Goal: Task Accomplishment & Management: Use online tool/utility

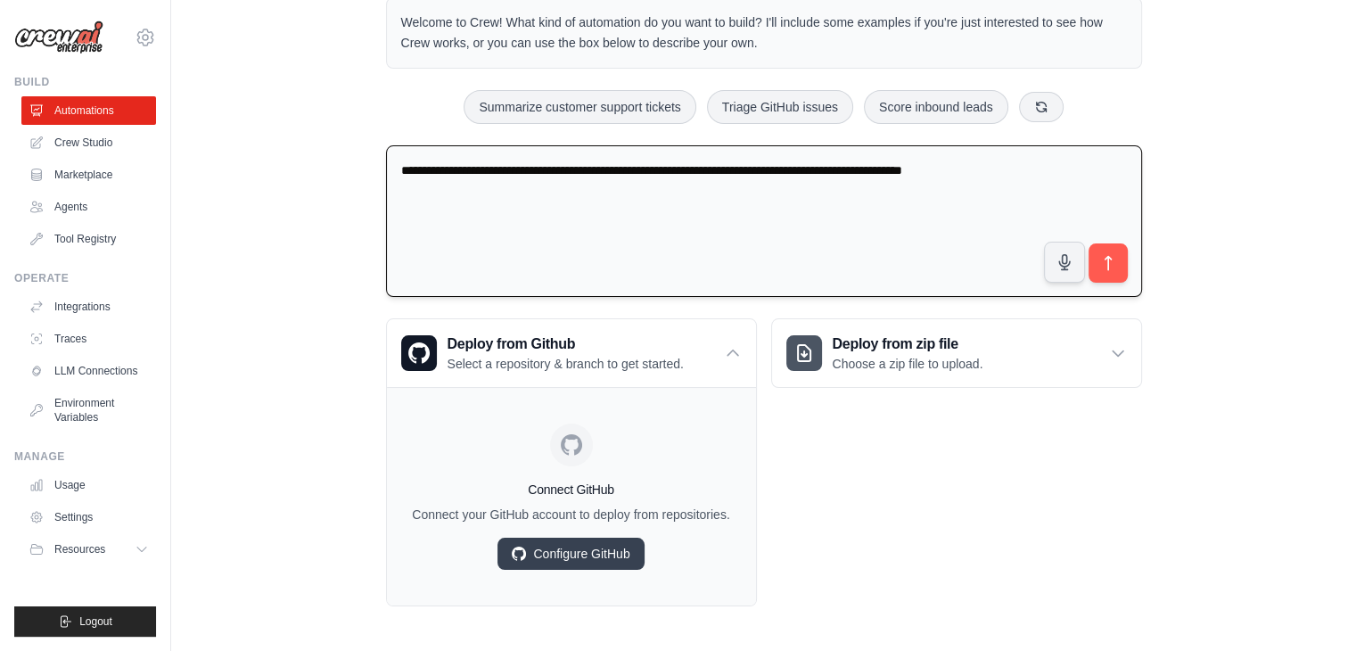
click at [924, 168] on textarea "**********" at bounding box center [764, 221] width 756 height 152
click at [1060, 174] on textarea "**********" at bounding box center [764, 221] width 756 height 152
click at [1048, 167] on textarea "**********" at bounding box center [764, 221] width 756 height 152
click at [1065, 171] on textarea "**********" at bounding box center [764, 221] width 756 height 152
click at [1088, 168] on textarea "**********" at bounding box center [764, 221] width 756 height 152
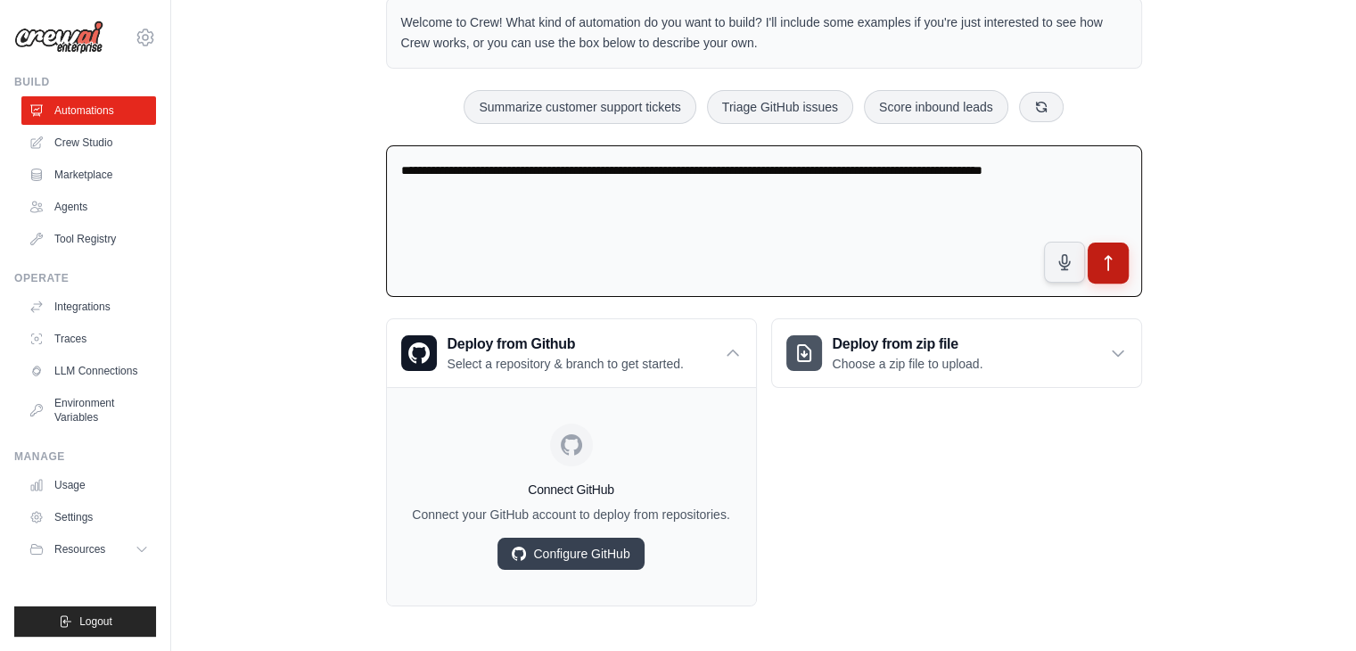
type textarea "**********"
click at [1112, 259] on icon "submit" at bounding box center [1107, 263] width 19 height 19
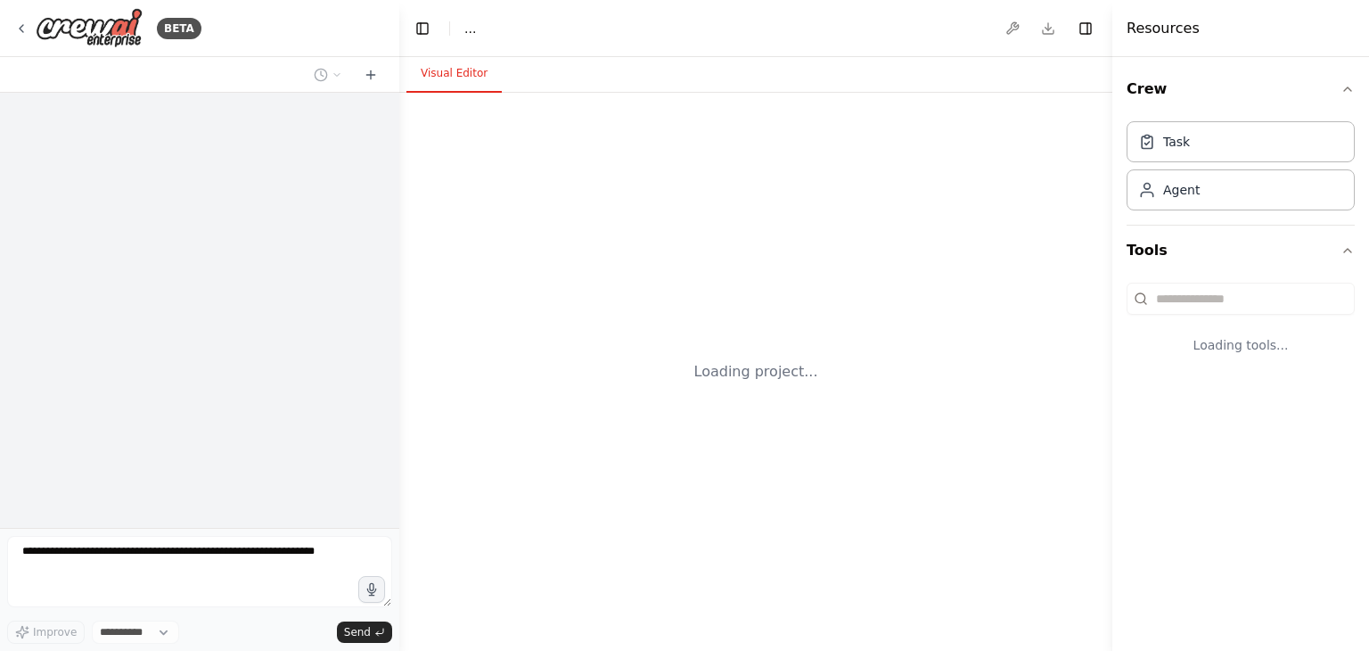
select select "****"
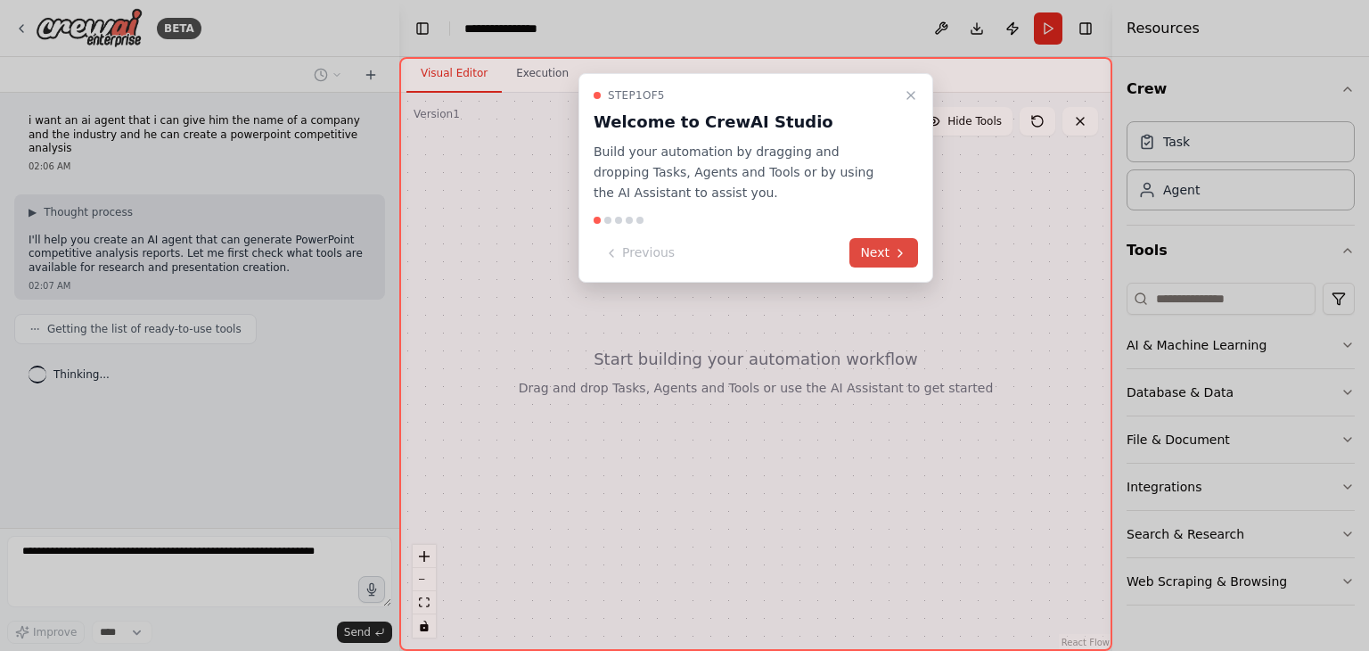
click at [872, 252] on button "Next" at bounding box center [884, 252] width 69 height 29
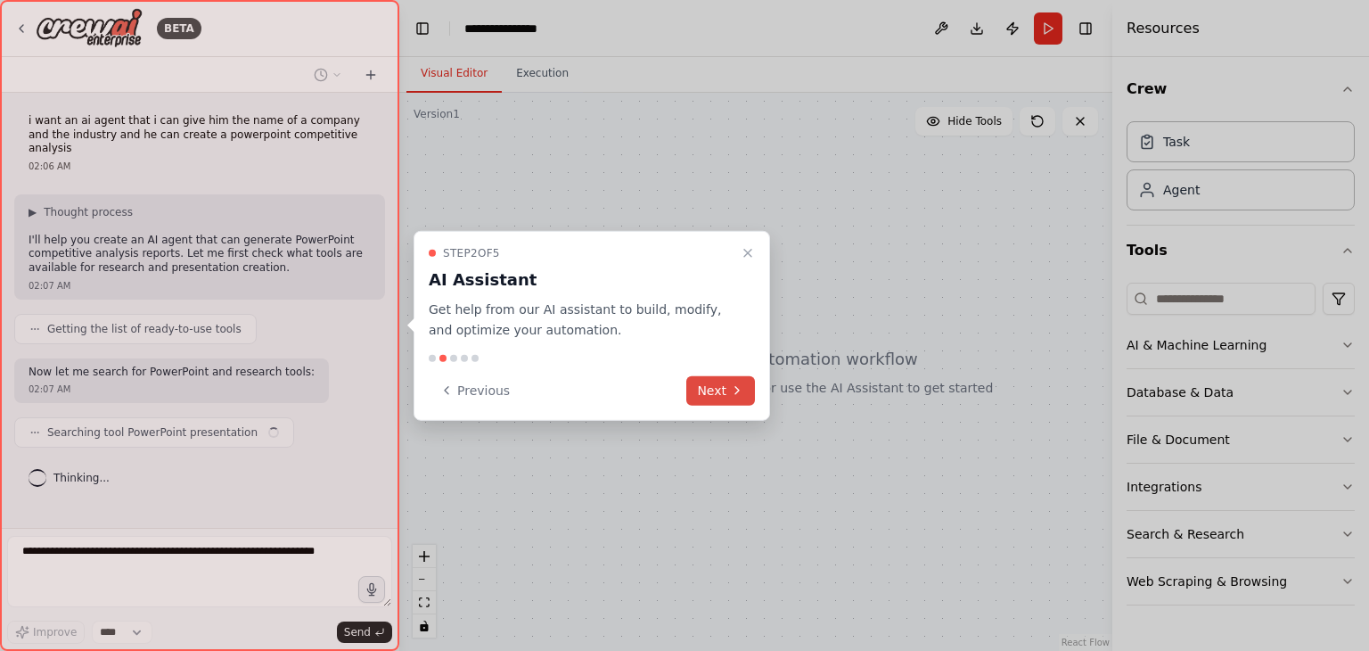
click at [723, 393] on button "Next" at bounding box center [720, 389] width 69 height 29
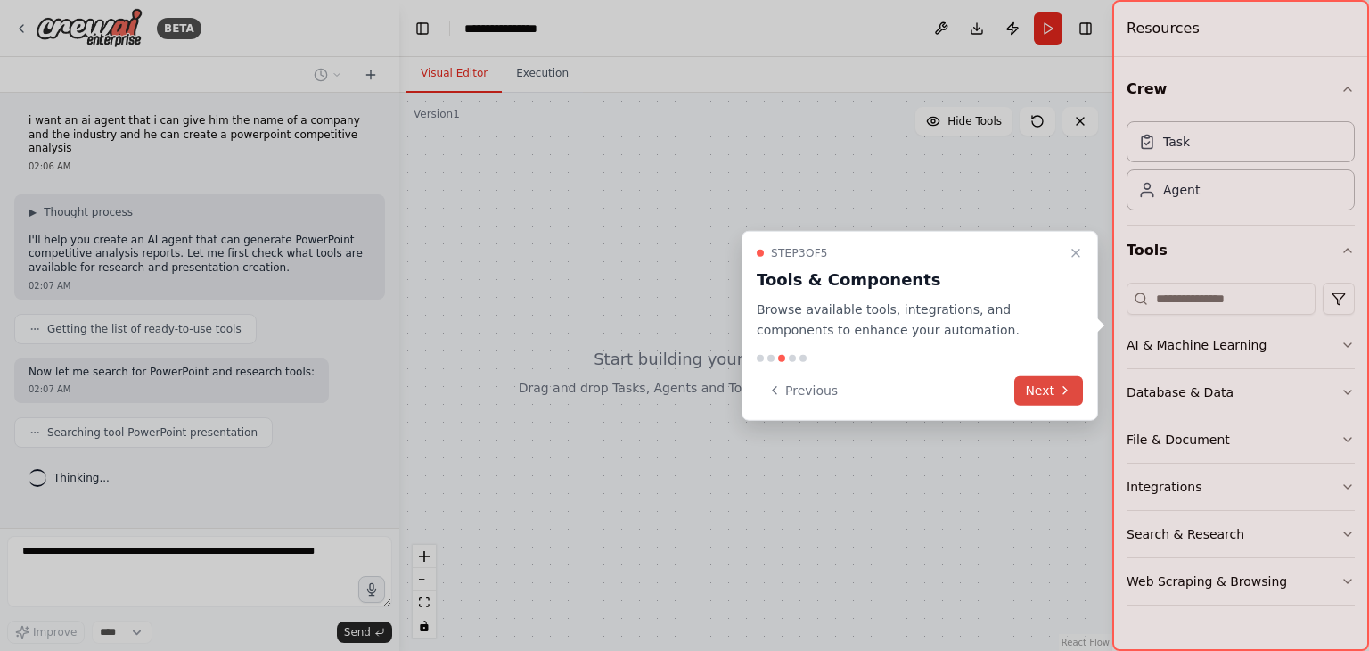
click at [1038, 393] on button "Next" at bounding box center [1049, 389] width 69 height 29
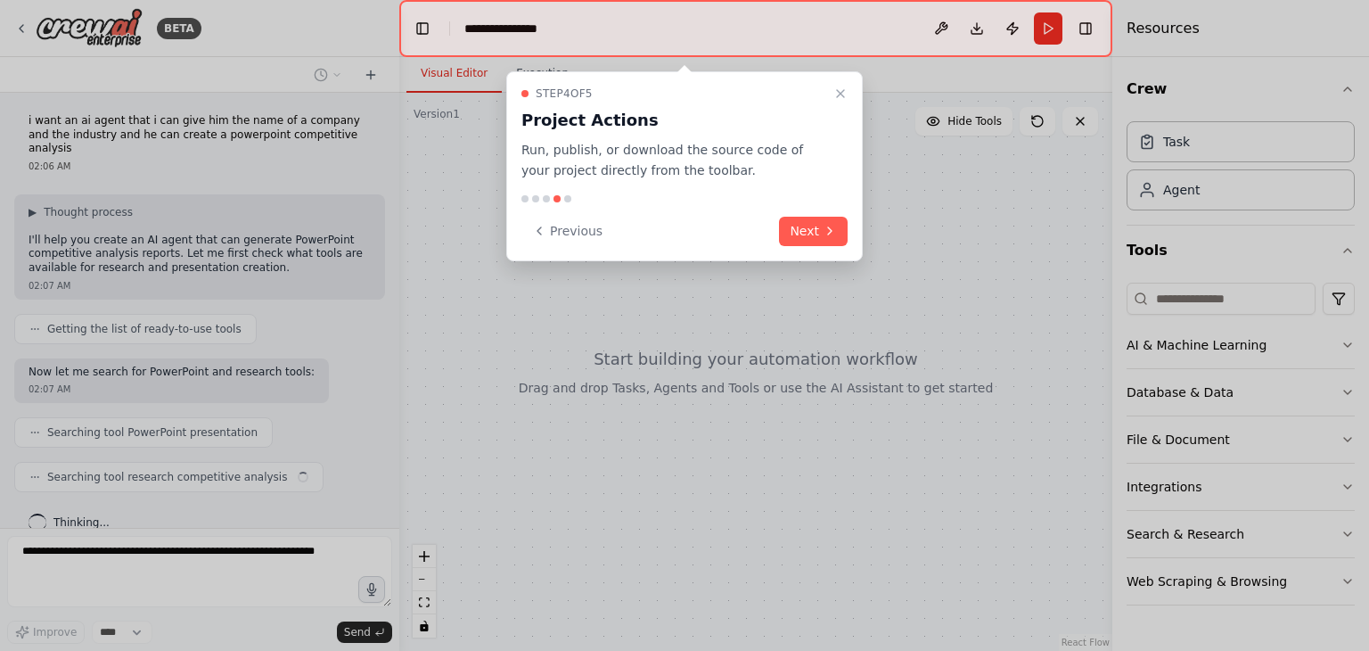
scroll to position [8, 0]
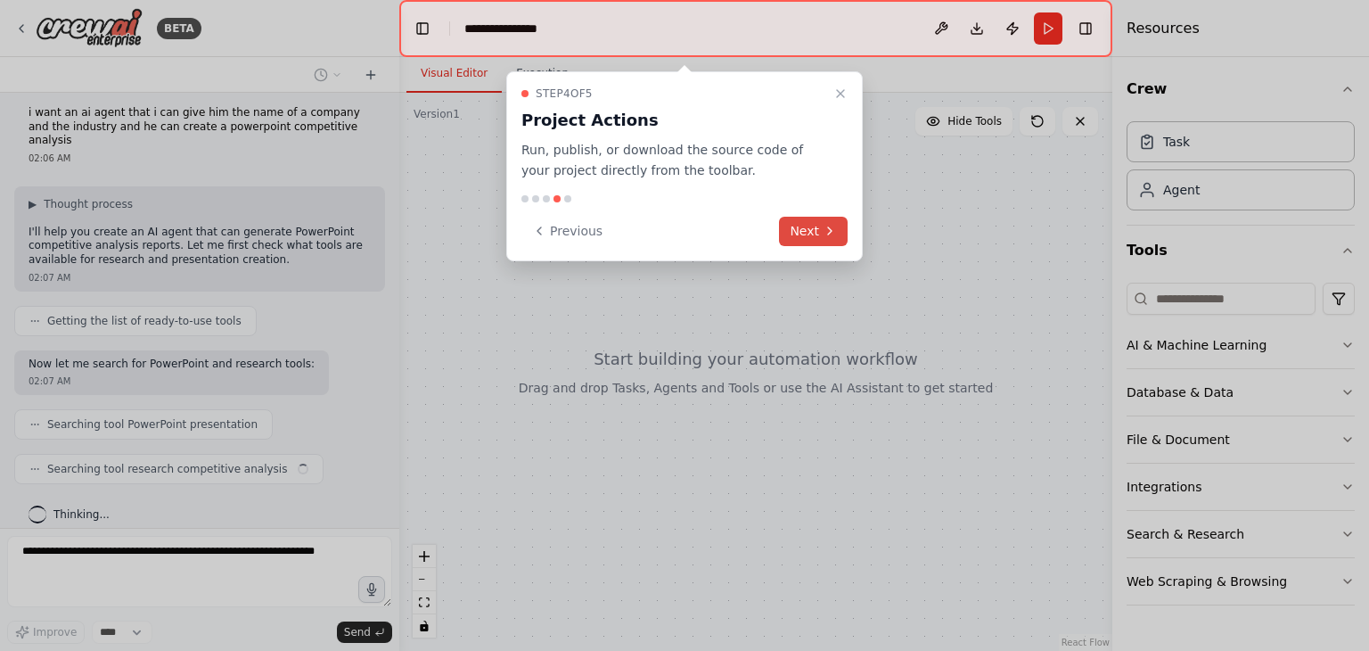
click at [813, 233] on button "Next" at bounding box center [813, 231] width 69 height 29
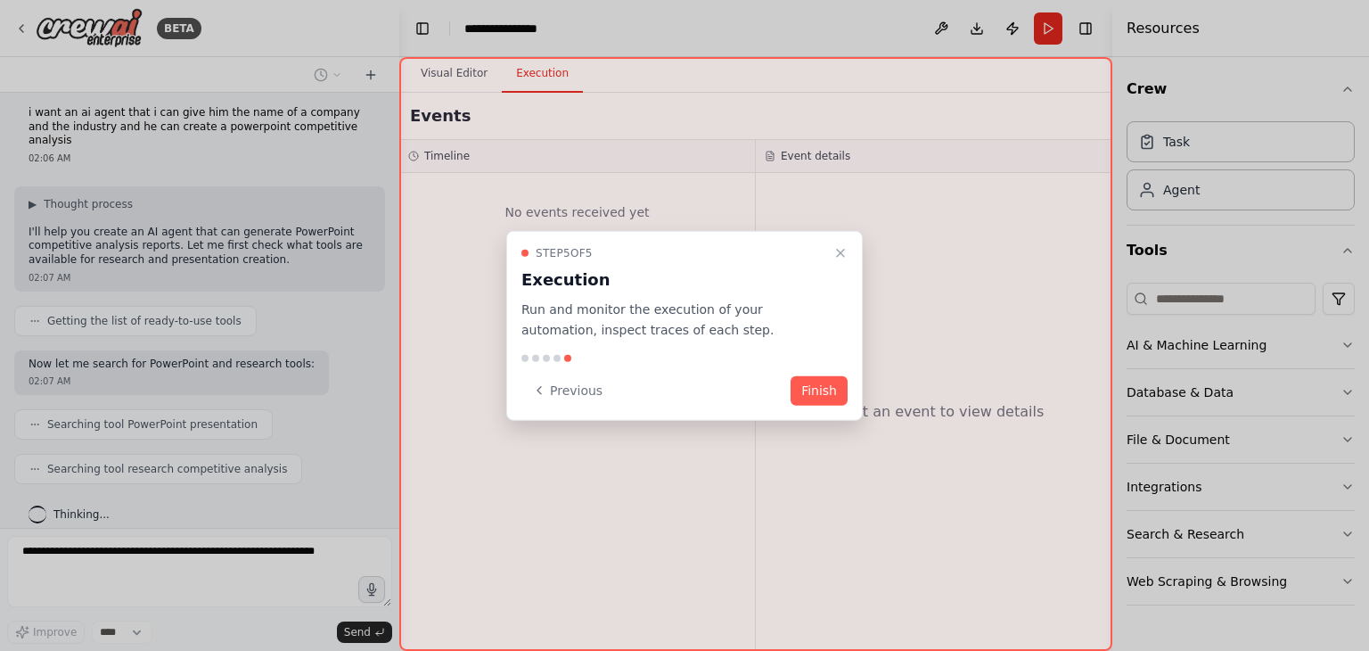
scroll to position [53, 0]
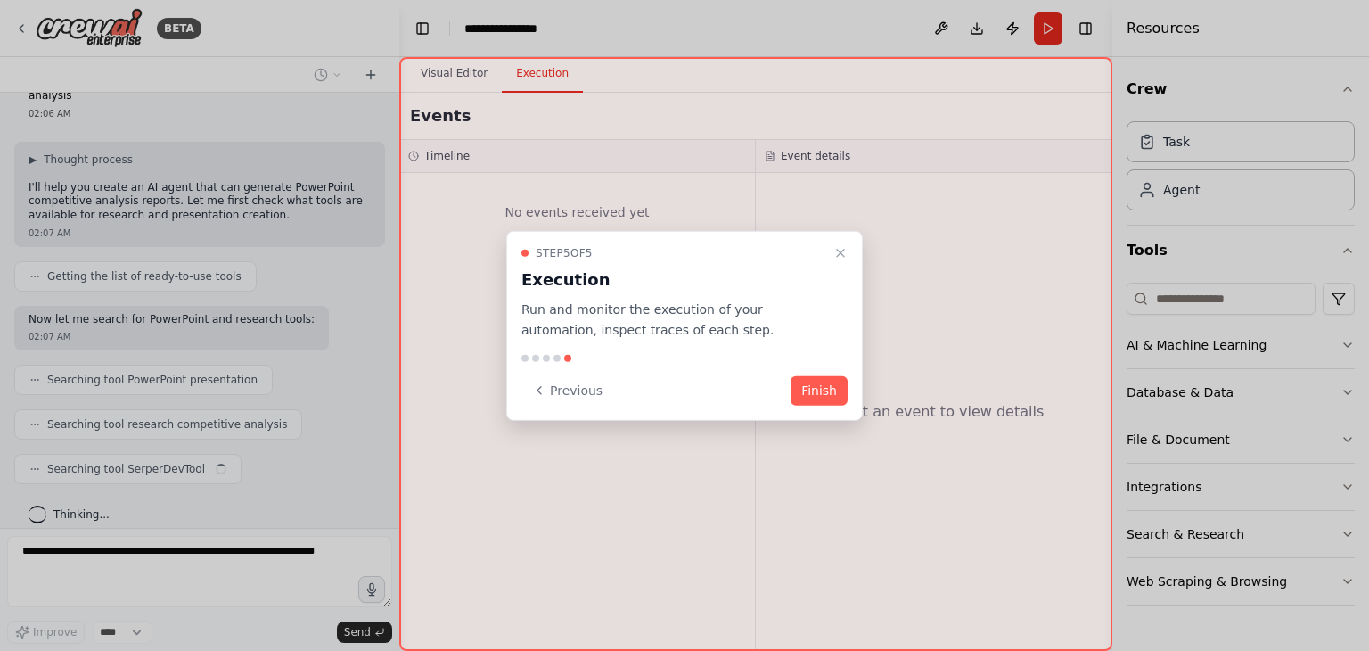
click at [819, 374] on div "Step 5 of 5 Execution Run and monitor the execution of your automation, inspect…" at bounding box center [684, 326] width 357 height 190
click at [819, 389] on button "Finish" at bounding box center [819, 389] width 57 height 29
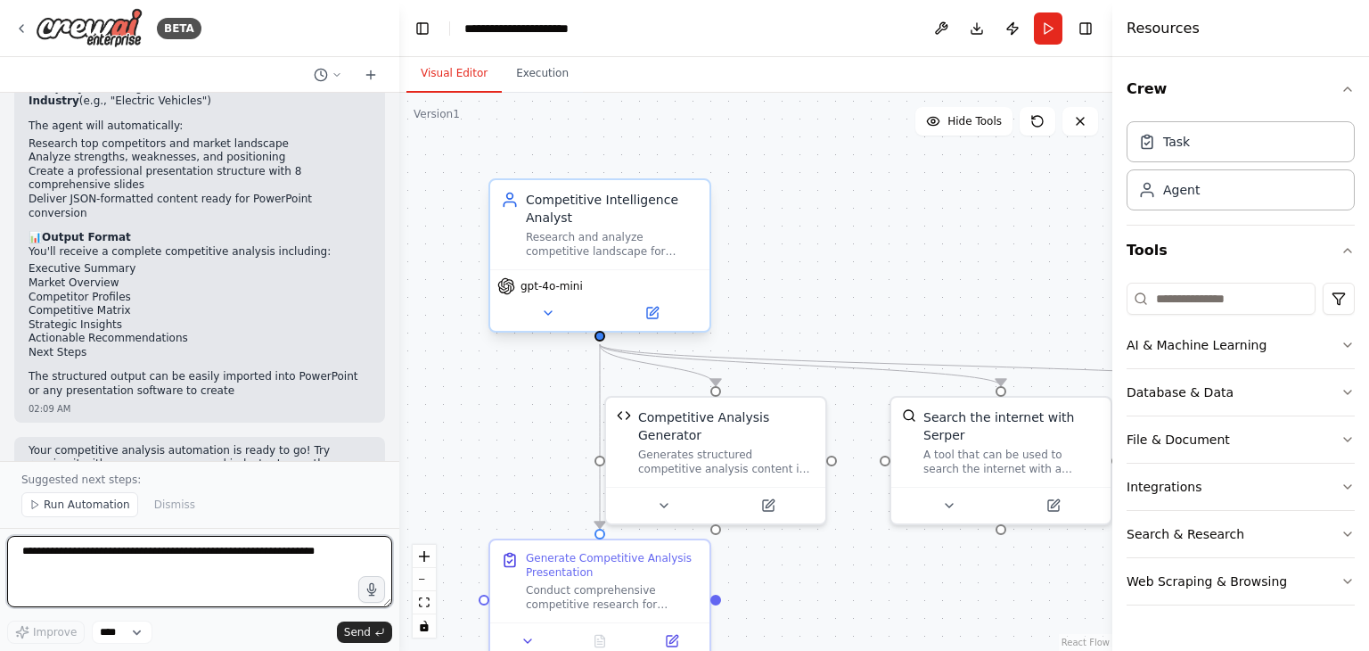
scroll to position [2376, 0]
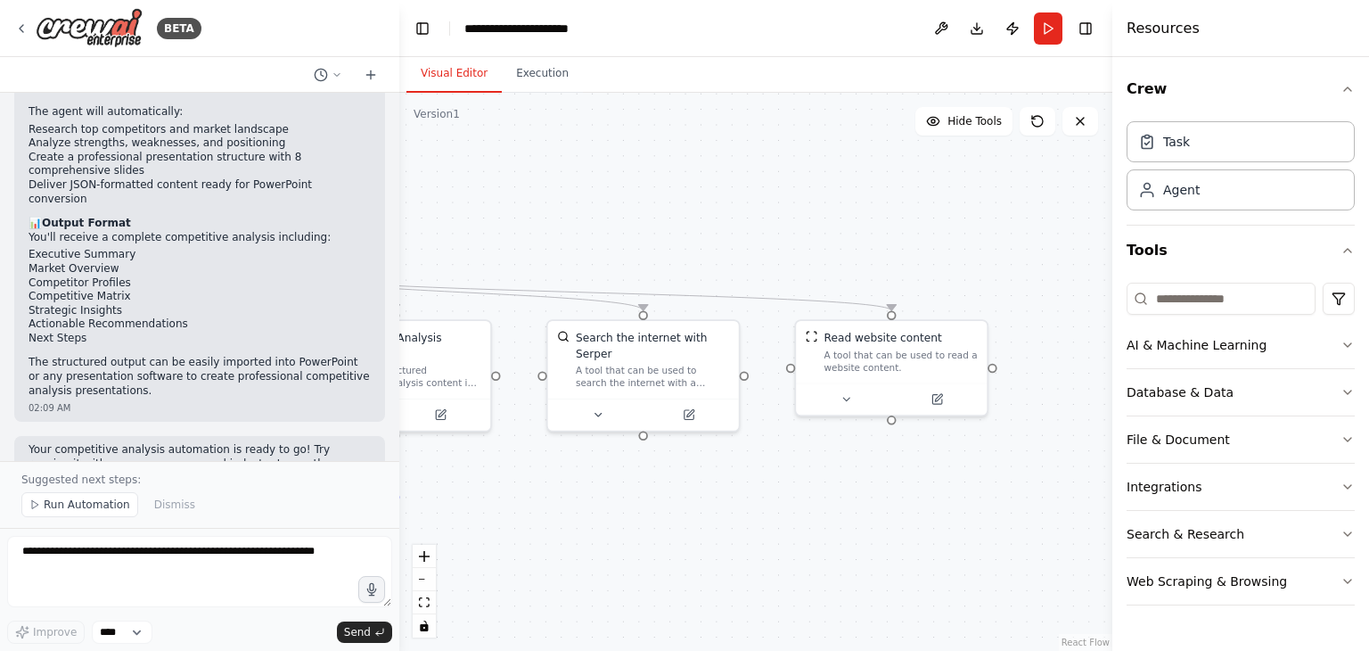
drag, startPoint x: 937, startPoint y: 538, endPoint x: 629, endPoint y: 487, distance: 311.9
click at [629, 487] on div ".deletable-edge-delete-btn { width: 20px; height: 20px; border: 0px solid #ffff…" at bounding box center [755, 372] width 713 height 558
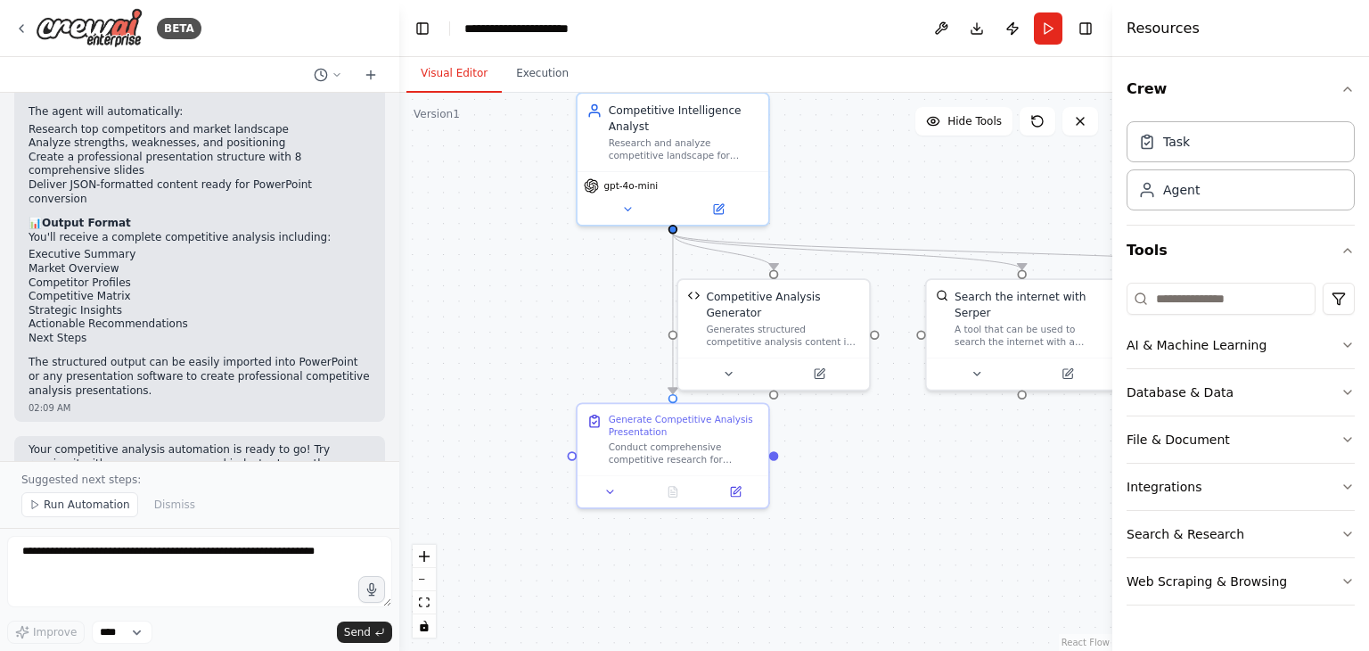
drag, startPoint x: 624, startPoint y: 504, endPoint x: 1003, endPoint y: 463, distance: 381.1
click at [1003, 463] on div ".deletable-edge-delete-btn { width: 20px; height: 20px; border: 0px solid #ffff…" at bounding box center [755, 372] width 713 height 558
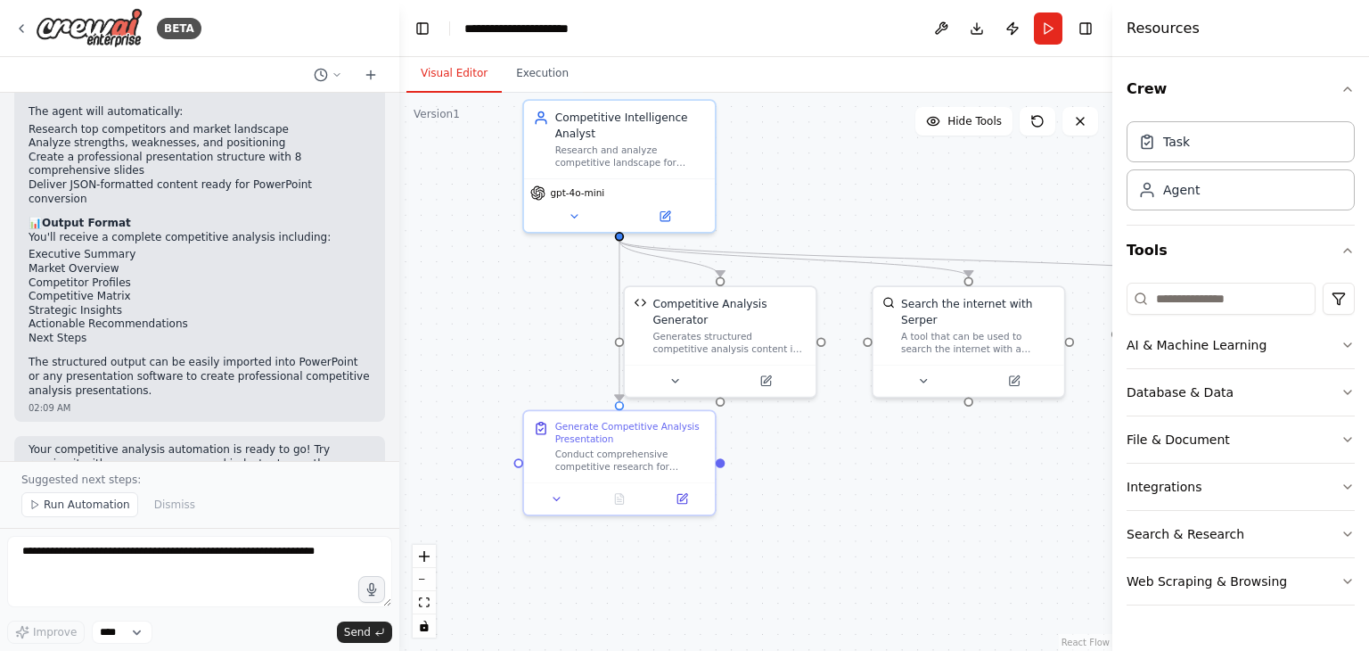
drag, startPoint x: 864, startPoint y: 489, endPoint x: 792, endPoint y: 503, distance: 73.4
click at [792, 503] on div ".deletable-edge-delete-btn { width: 20px; height: 20px; border: 0px solid #ffff…" at bounding box center [755, 372] width 713 height 558
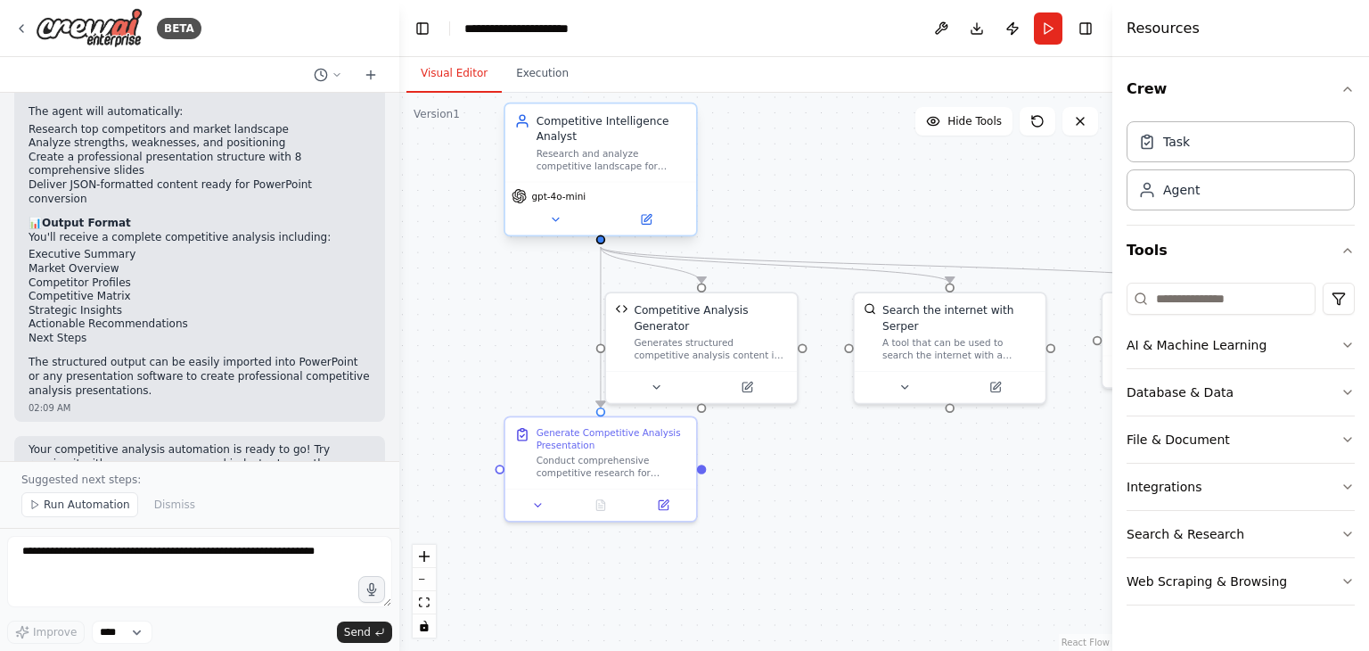
click at [624, 169] on div "Research and analyze competitive landscape for {company_name} in the {industry}…" at bounding box center [612, 159] width 151 height 25
click at [648, 224] on icon at bounding box center [646, 219] width 9 height 9
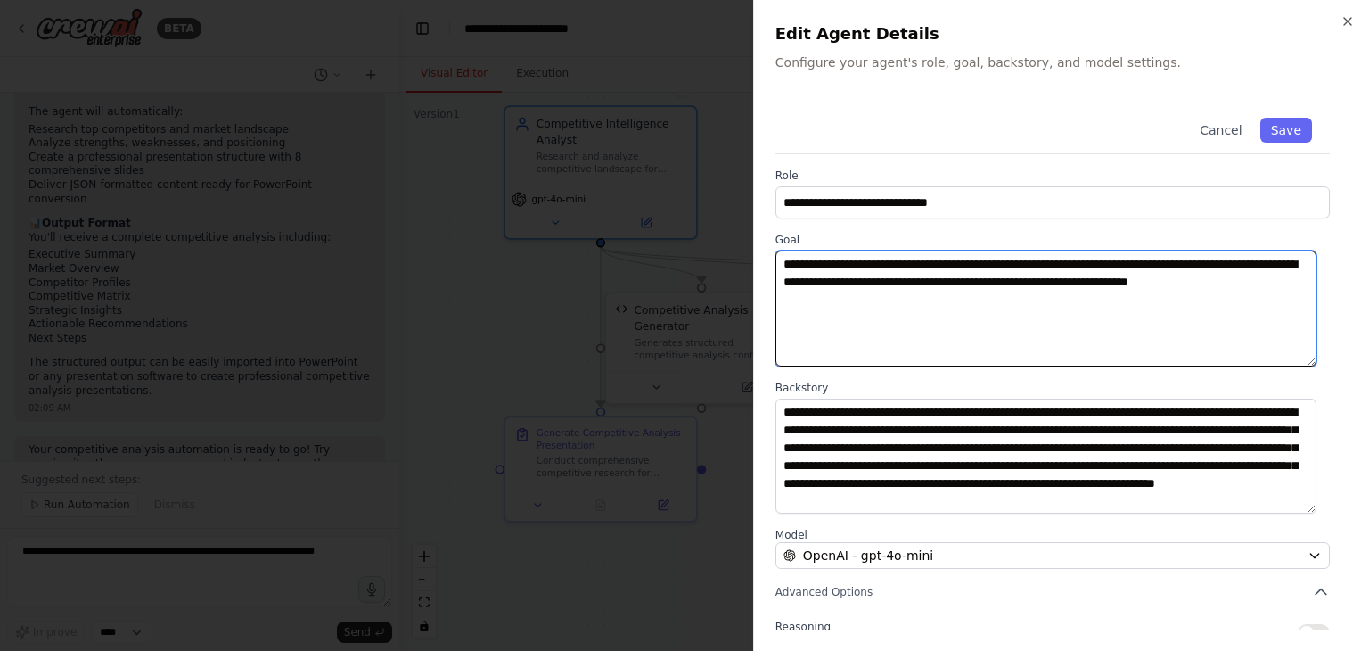
drag, startPoint x: 1230, startPoint y: 266, endPoint x: 1187, endPoint y: 266, distance: 43.7
click at [1187, 266] on textarea "**********" at bounding box center [1046, 309] width 541 height 116
drag, startPoint x: 1138, startPoint y: 268, endPoint x: 1056, endPoint y: 267, distance: 82.9
click at [1056, 267] on textarea "**********" at bounding box center [1046, 309] width 541 height 116
drag, startPoint x: 1173, startPoint y: 265, endPoint x: 1130, endPoint y: 268, distance: 42.9
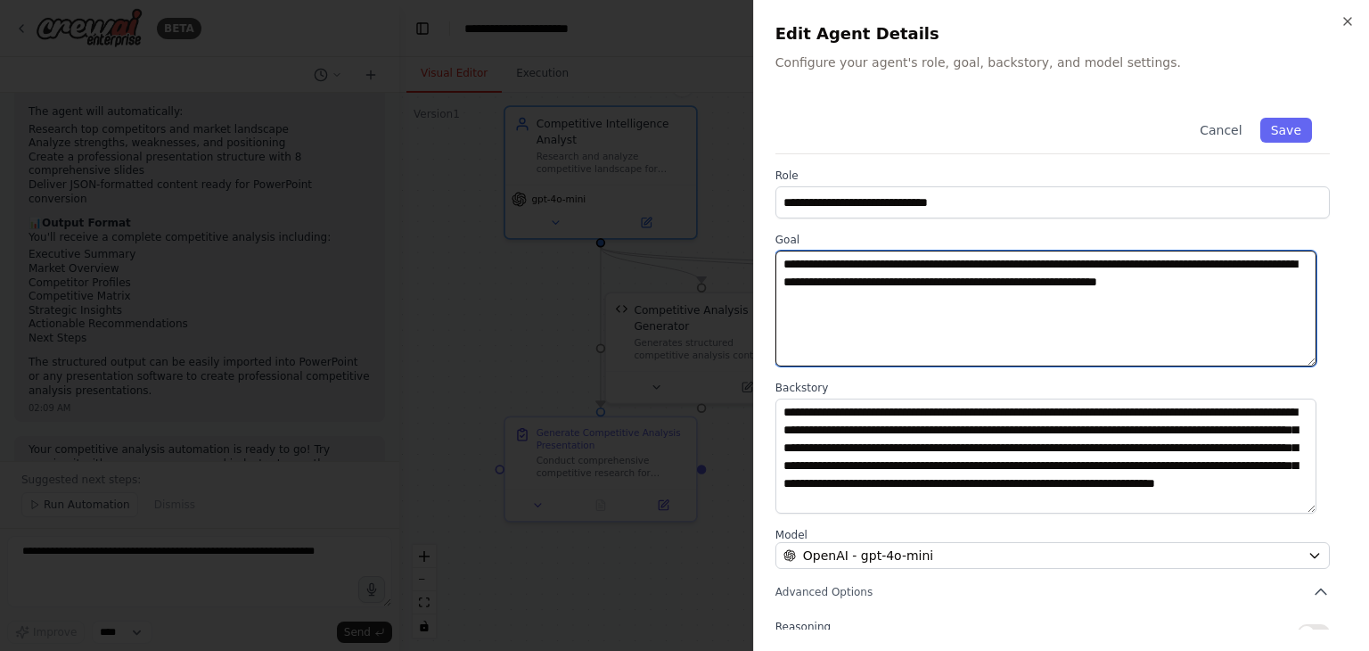
click at [1130, 268] on textarea "**********" at bounding box center [1046, 309] width 541 height 116
type textarea "**********"
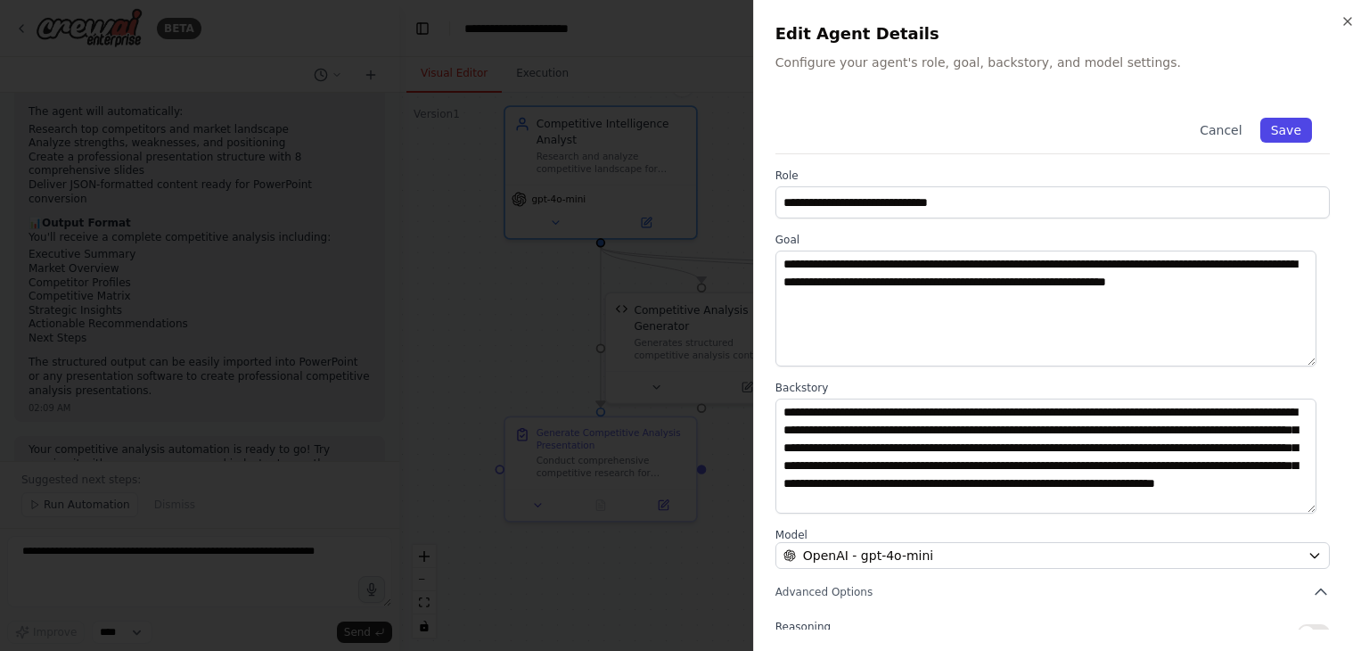
click at [1284, 133] on button "Save" at bounding box center [1287, 130] width 52 height 25
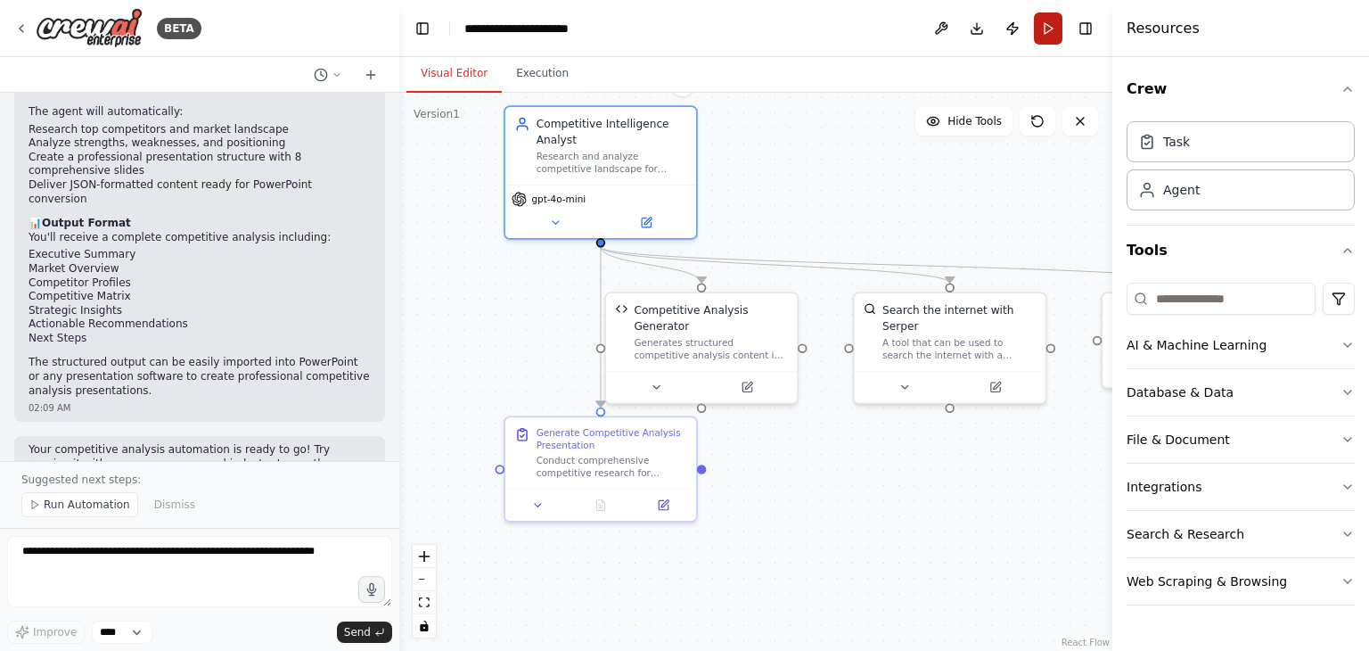
click at [1051, 29] on button "Run" at bounding box center [1048, 28] width 29 height 32
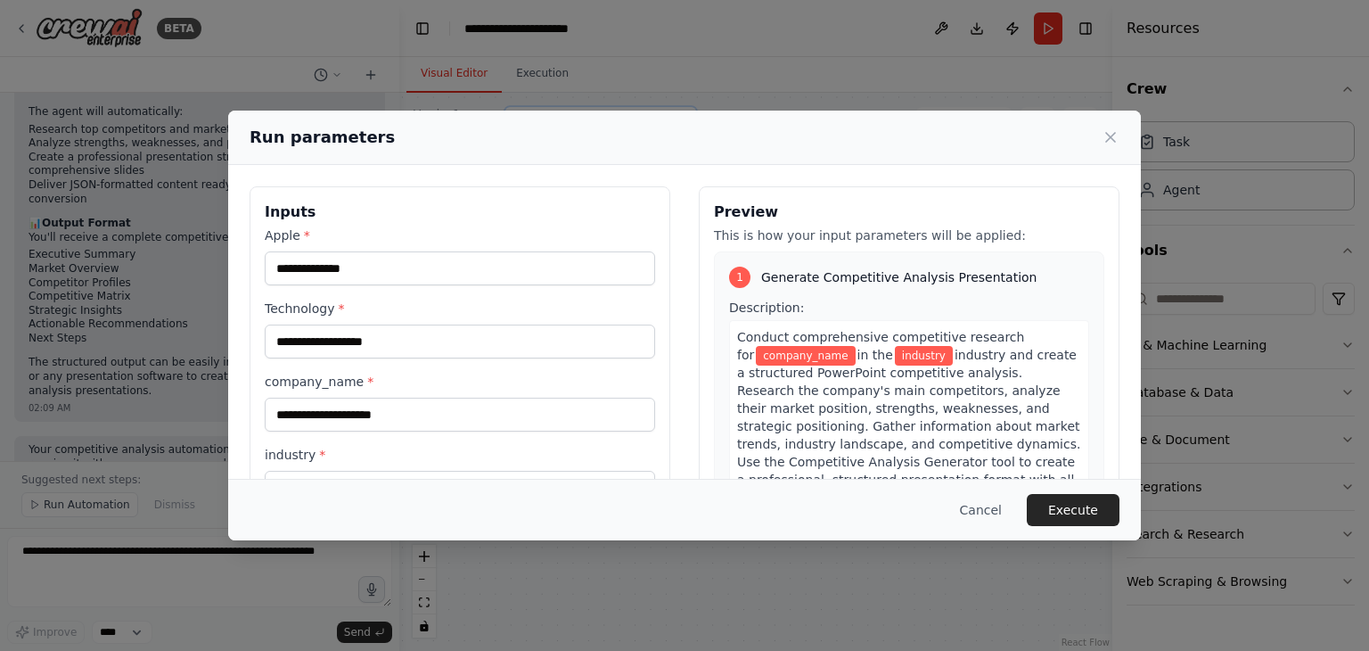
scroll to position [151, 0]
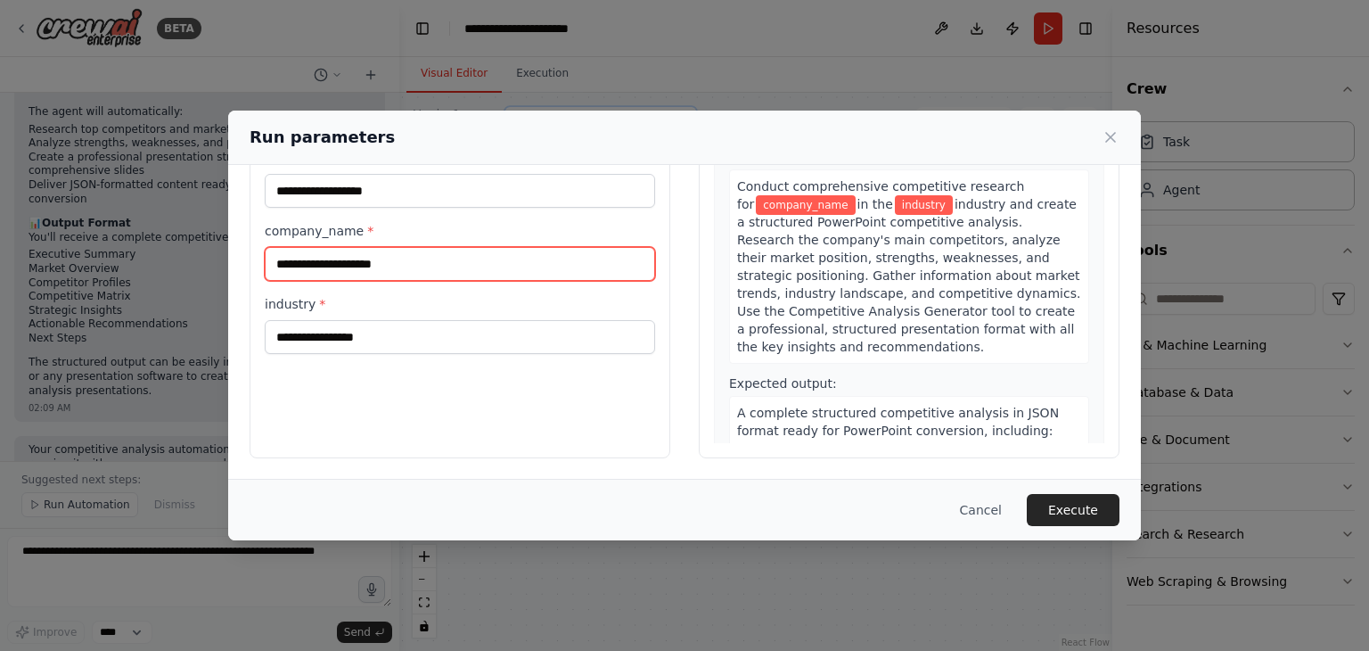
click at [431, 266] on input "company_name *" at bounding box center [460, 264] width 390 height 34
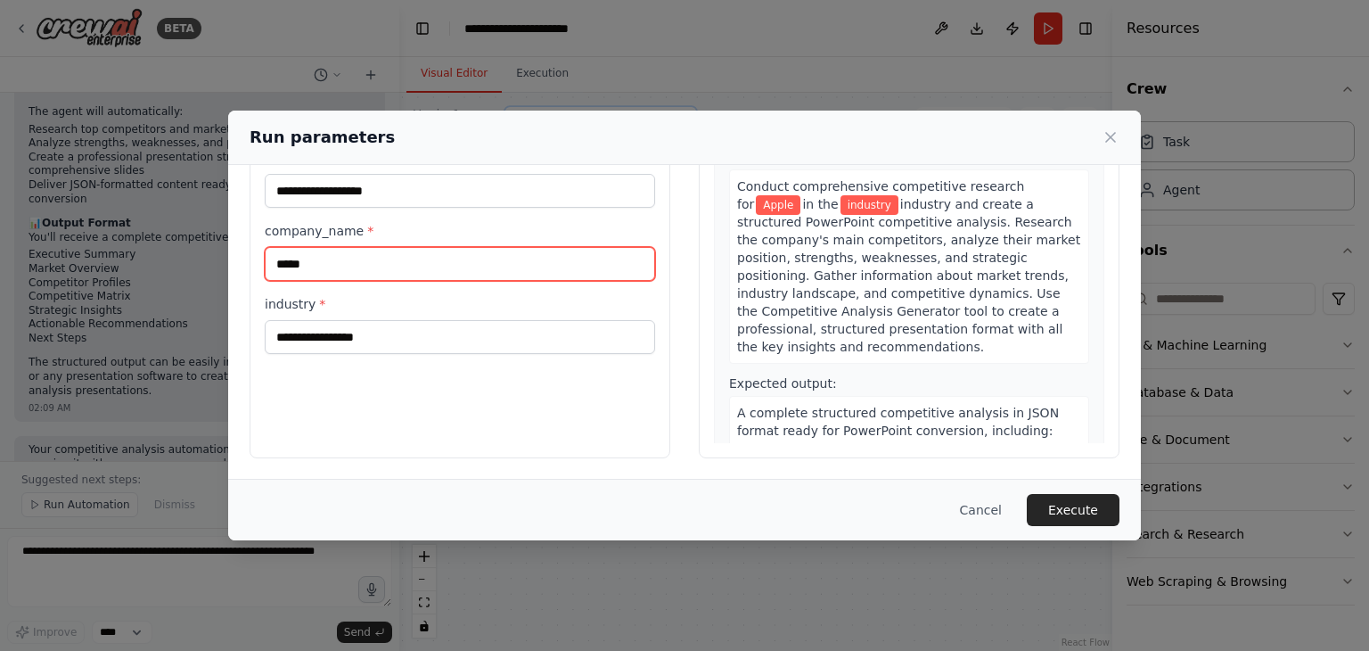
type input "*****"
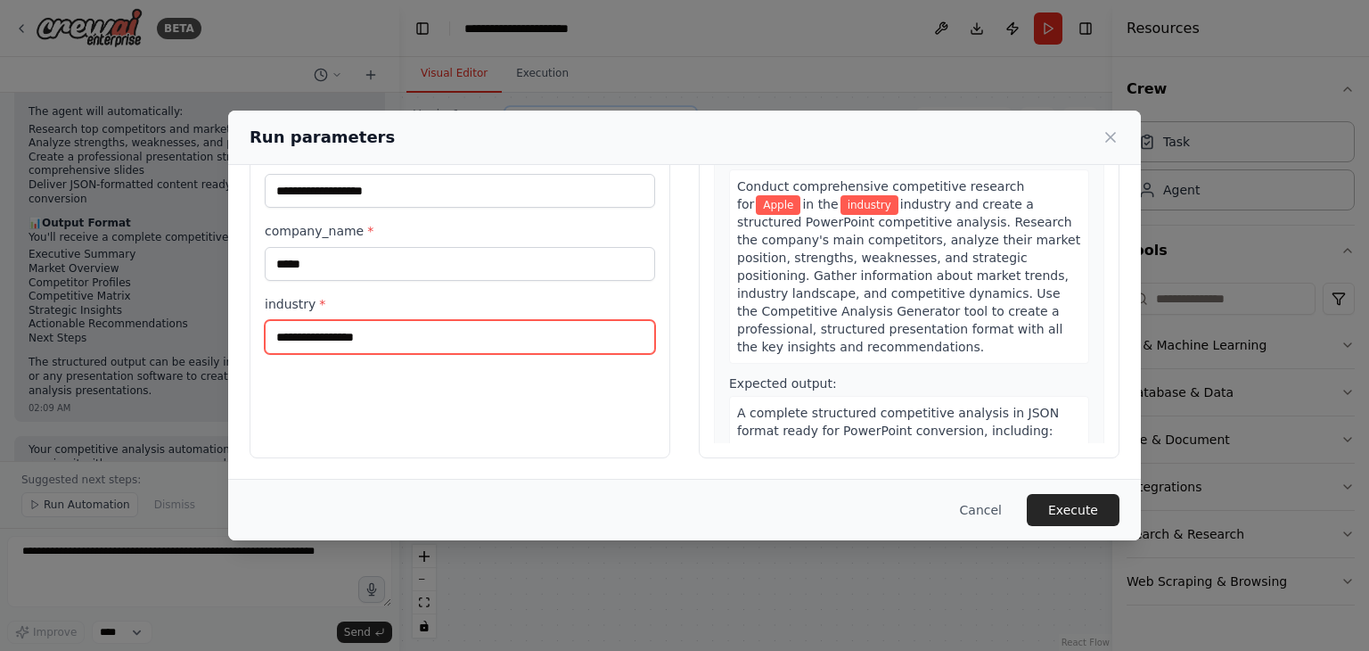
click at [385, 344] on input "industry *" at bounding box center [460, 337] width 390 height 34
type input "**********"
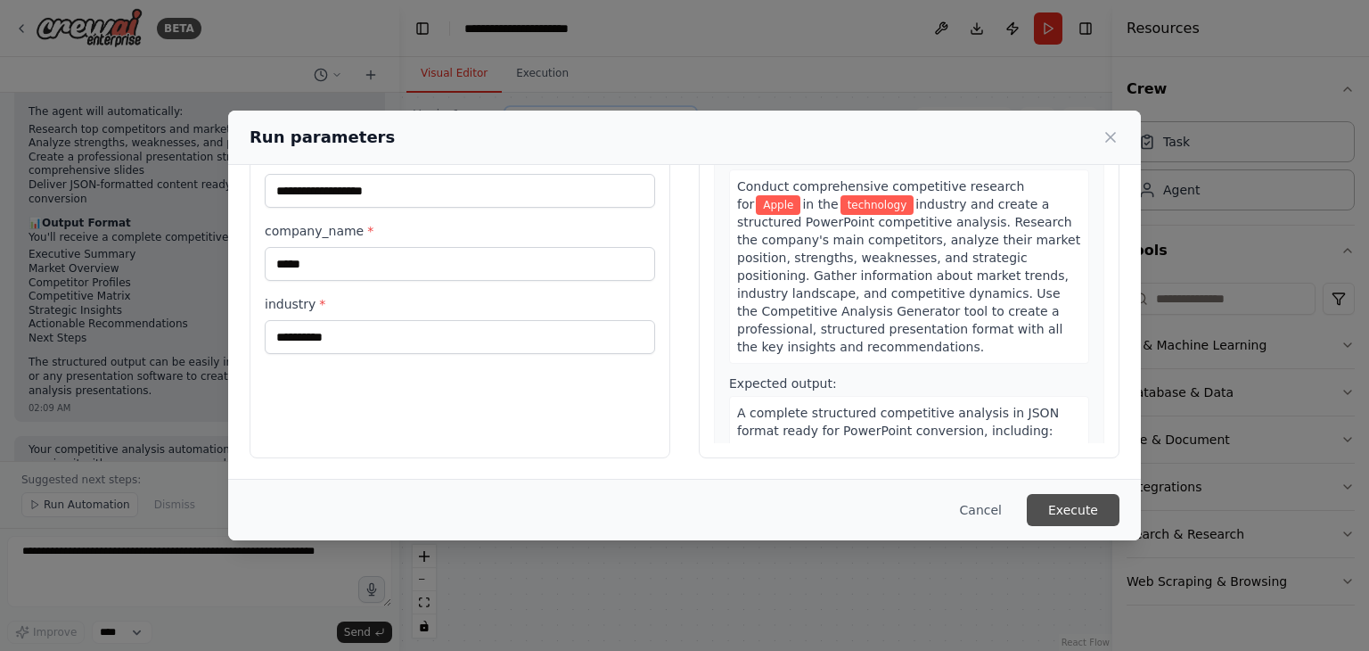
click at [1091, 502] on button "Execute" at bounding box center [1073, 510] width 93 height 32
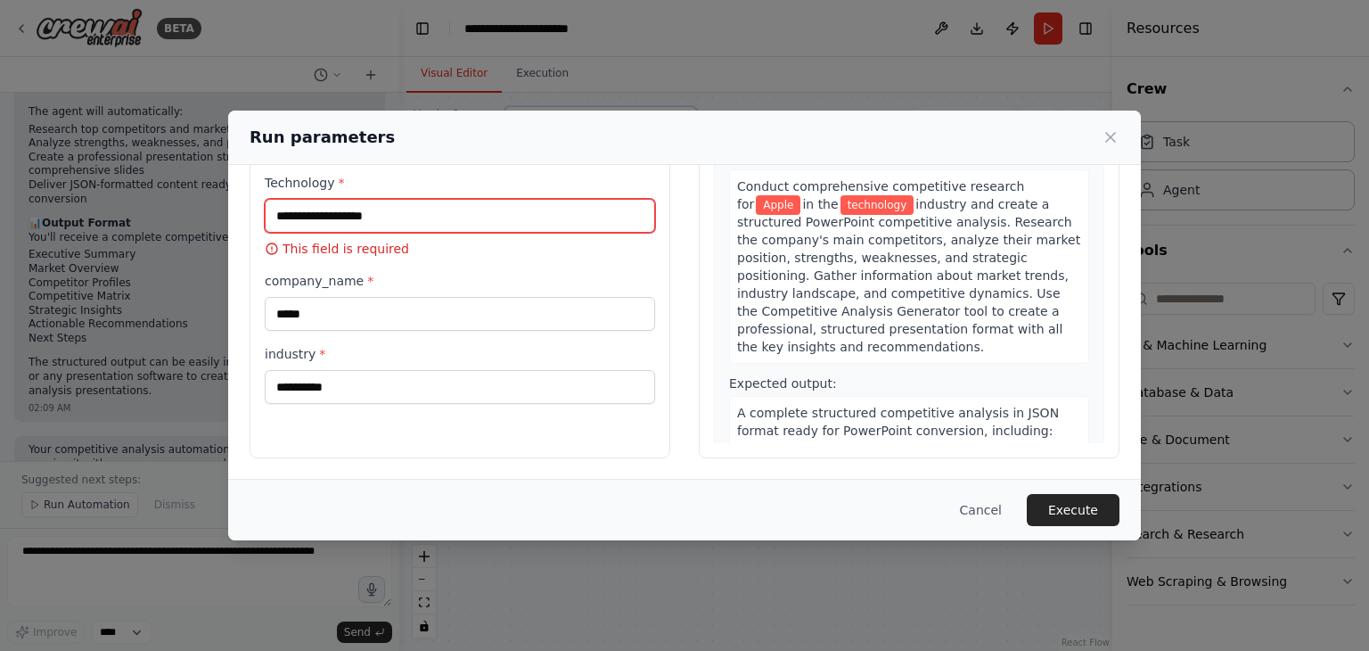
click at [438, 215] on input "Technology *" at bounding box center [460, 216] width 390 height 34
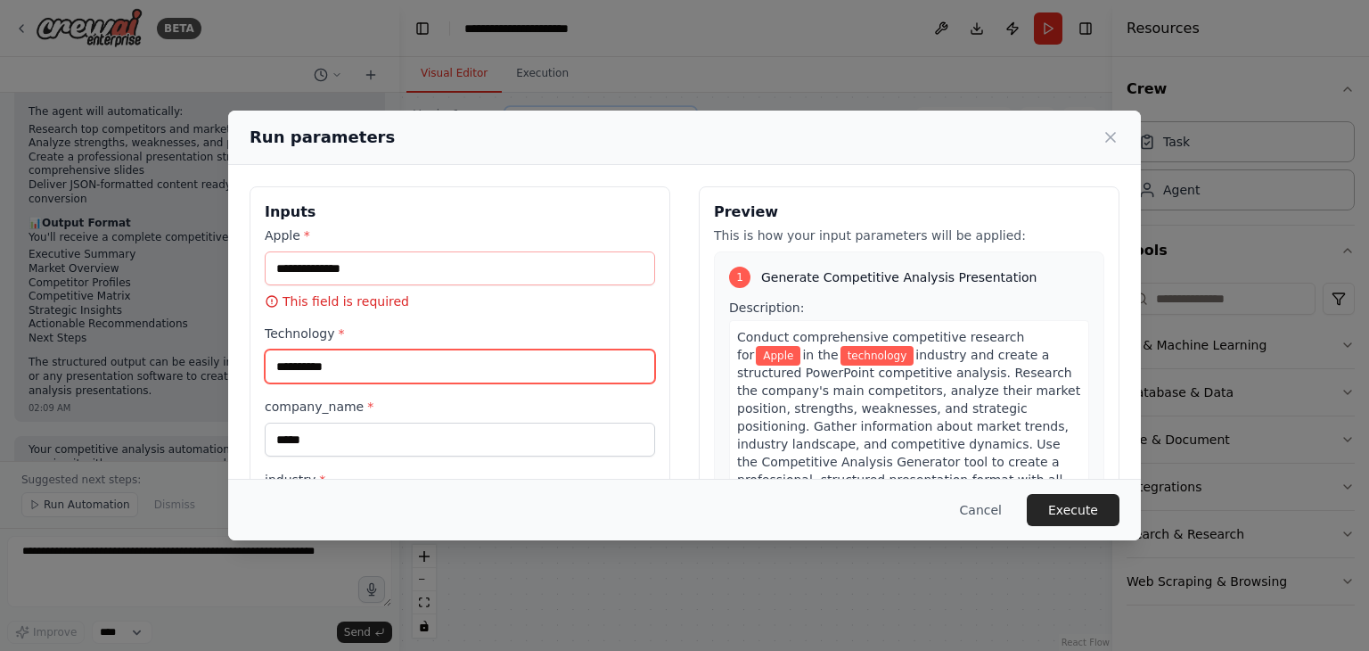
type input "**********"
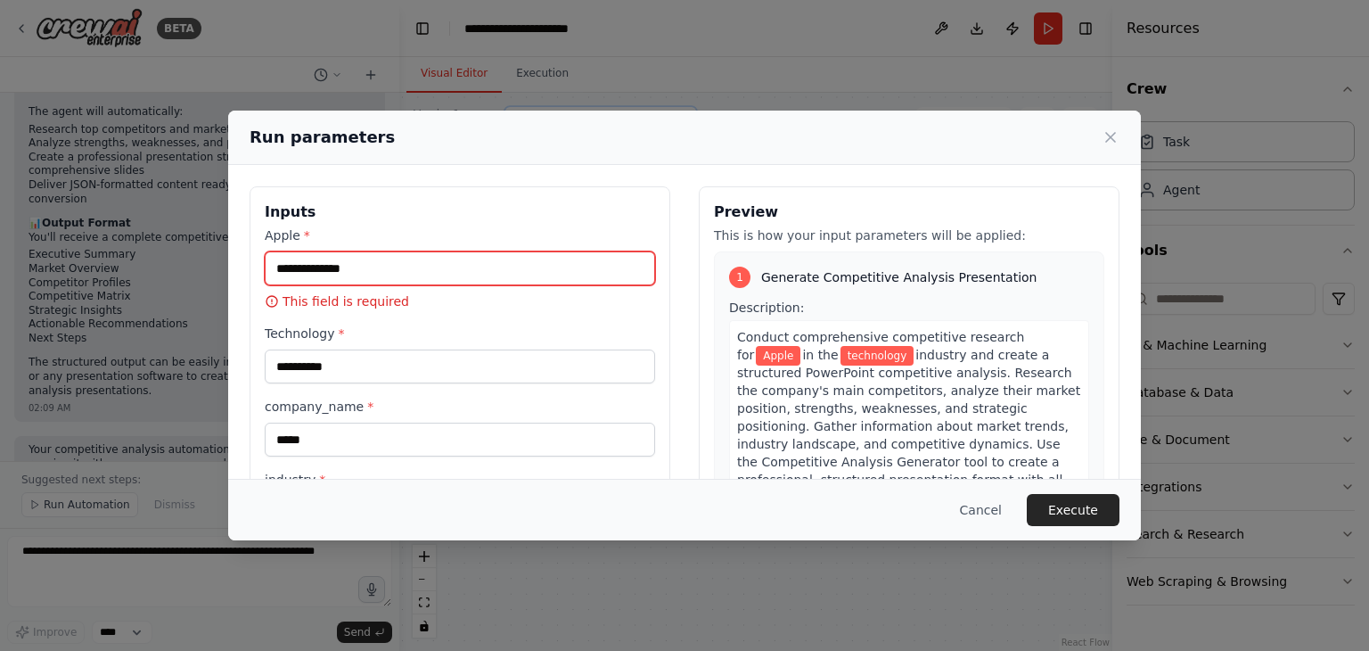
click at [346, 270] on input "Apple *" at bounding box center [460, 268] width 390 height 34
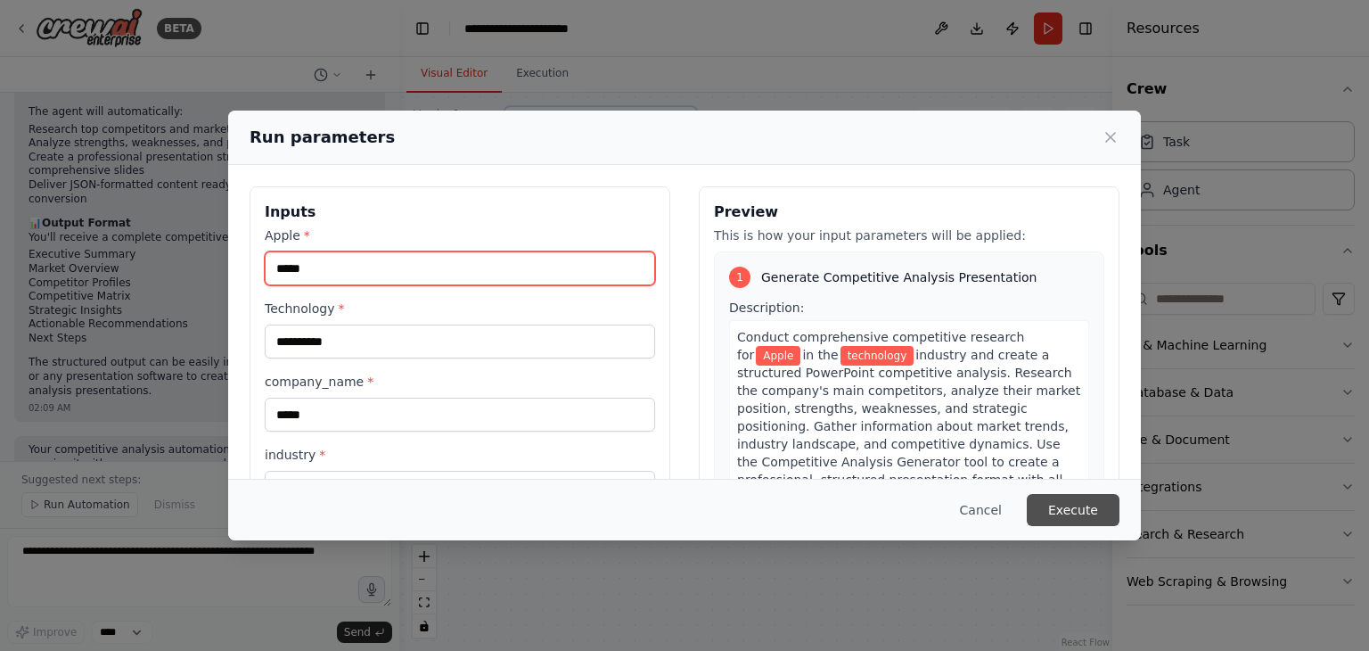
type input "*****"
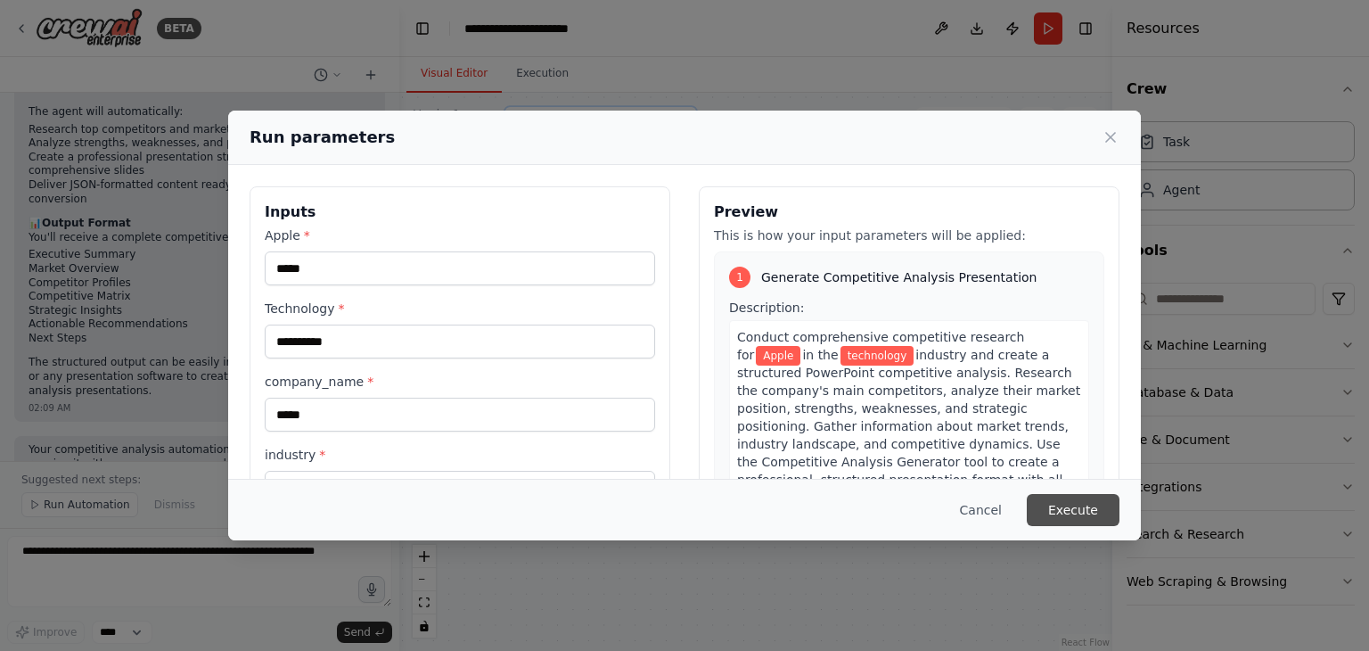
click at [1091, 509] on button "Execute" at bounding box center [1073, 510] width 93 height 32
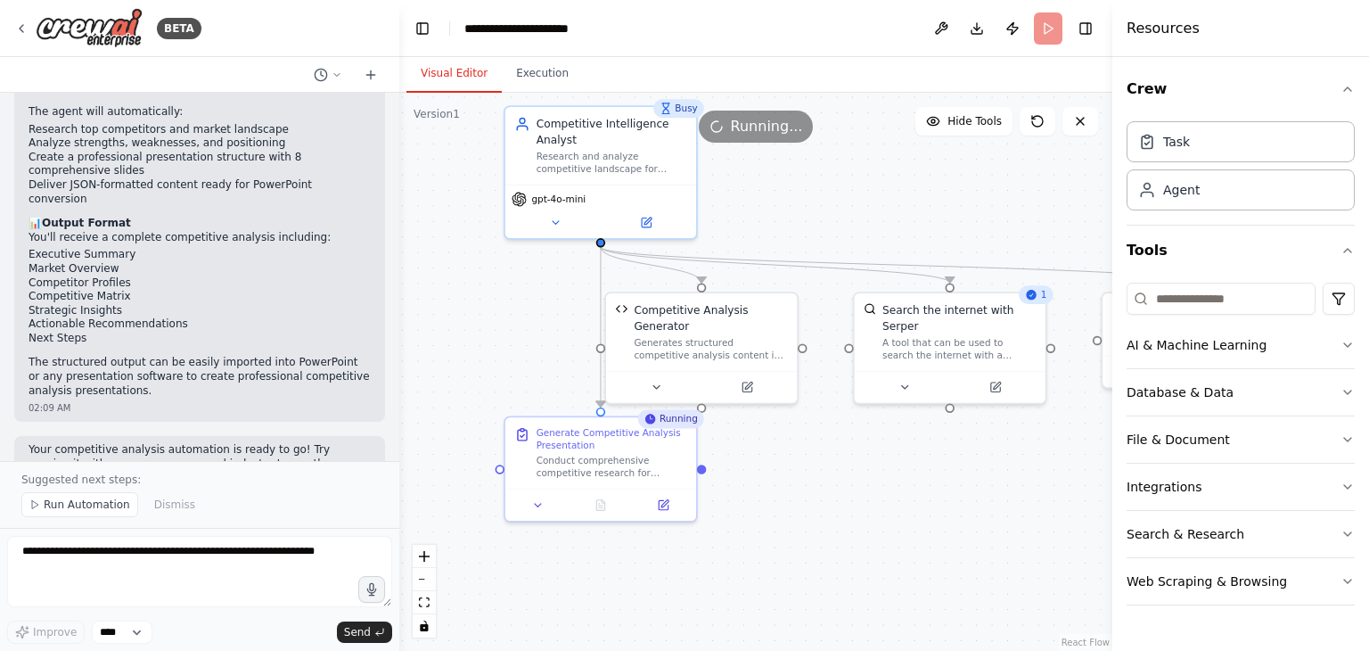
click at [822, 475] on div ".deletable-edge-delete-btn { width: 20px; height: 20px; border: 0px solid #ffff…" at bounding box center [755, 372] width 713 height 558
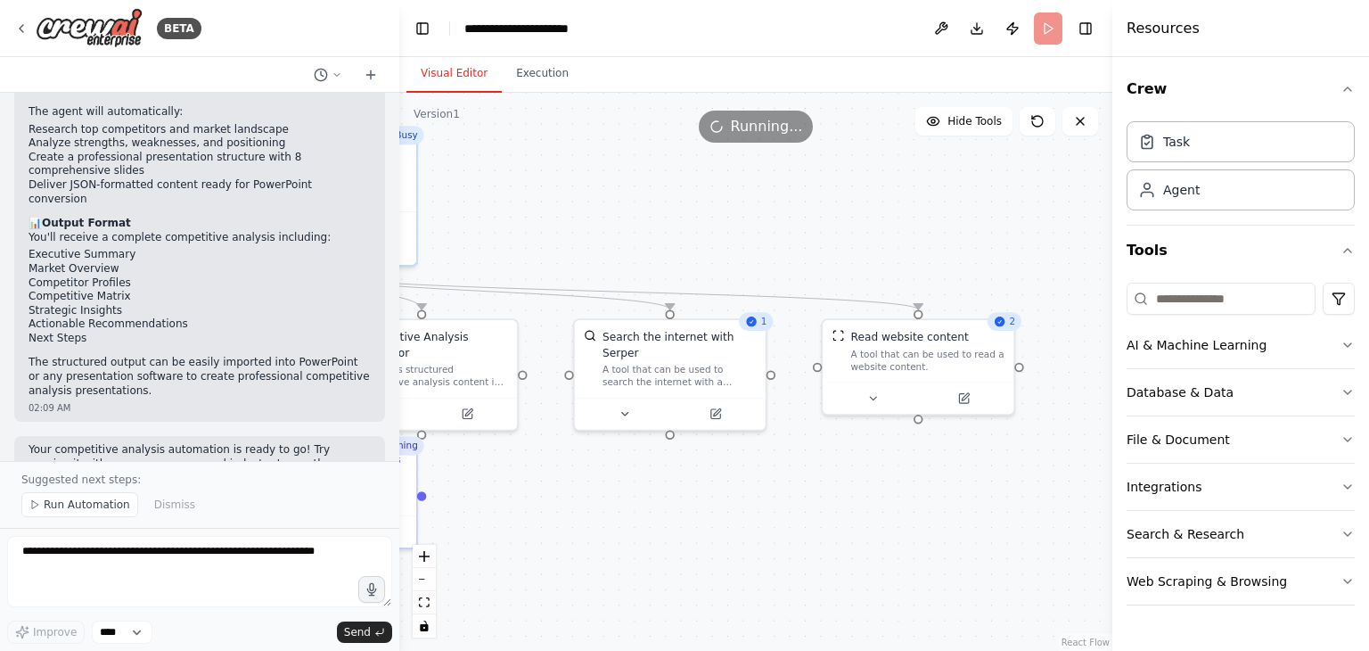
drag, startPoint x: 978, startPoint y: 475, endPoint x: 699, endPoint y: 502, distance: 280.3
click at [699, 502] on div ".deletable-edge-delete-btn { width: 20px; height: 20px; border: 0px solid #ffff…" at bounding box center [755, 372] width 713 height 558
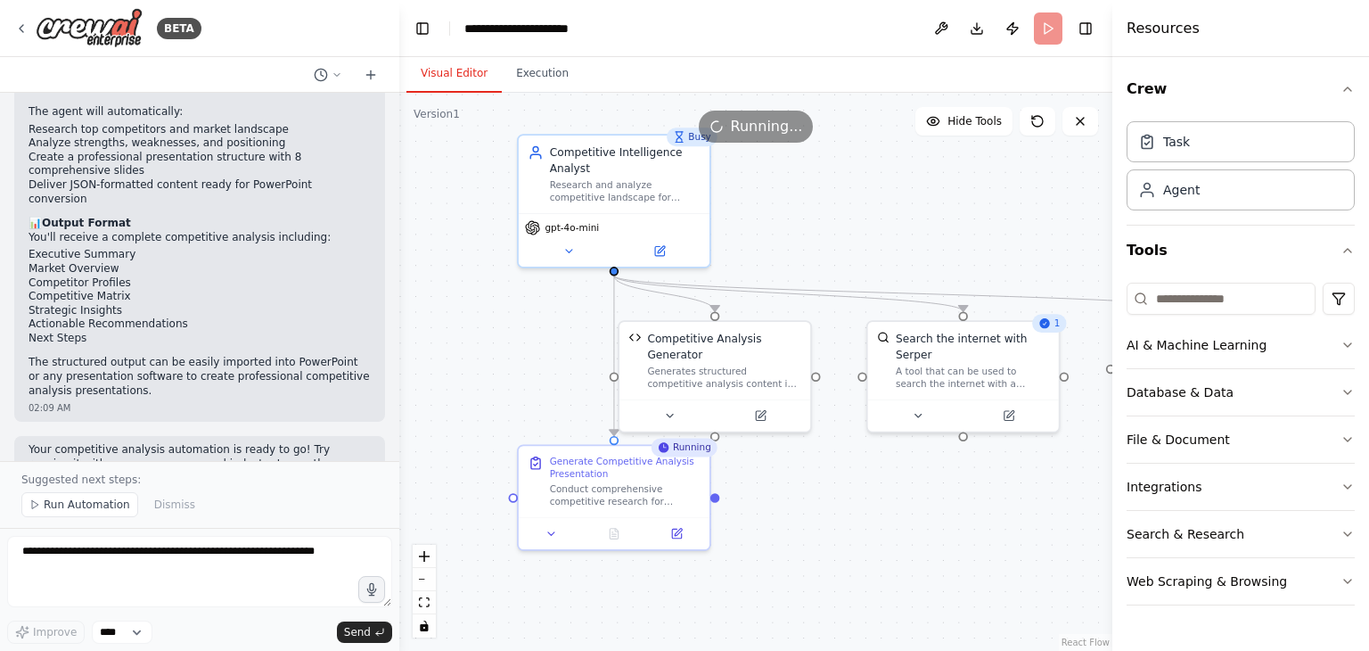
drag, startPoint x: 707, startPoint y: 541, endPoint x: 998, endPoint y: 543, distance: 291.5
click at [998, 543] on div ".deletable-edge-delete-btn { width: 20px; height: 20px; border: 0px solid #ffff…" at bounding box center [755, 372] width 713 height 558
click at [531, 81] on button "Execution" at bounding box center [542, 73] width 81 height 37
click at [464, 69] on button "Visual Editor" at bounding box center [454, 73] width 95 height 37
click at [1050, 547] on div ".deletable-edge-delete-btn { width: 20px; height: 20px; border: 0px solid #ffff…" at bounding box center [755, 372] width 713 height 558
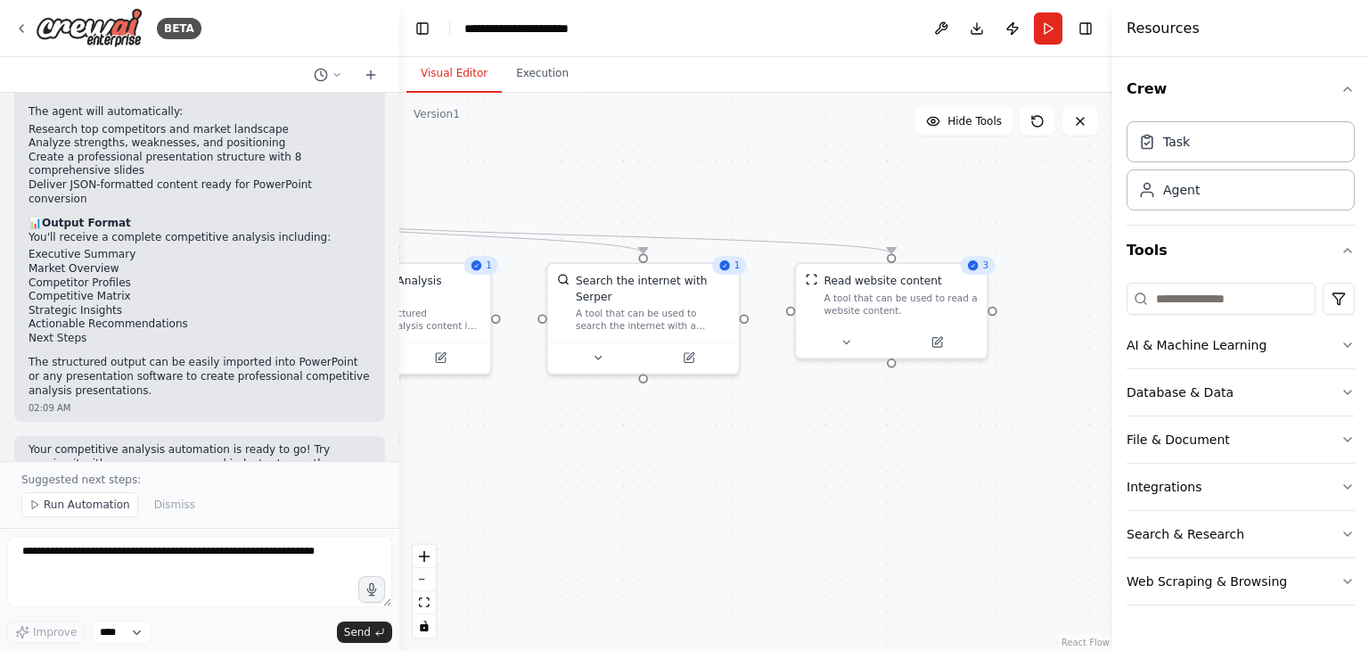
drag, startPoint x: 959, startPoint y: 516, endPoint x: 639, endPoint y: 462, distance: 324.6
click at [639, 462] on div ".deletable-edge-delete-btn { width: 20px; height: 20px; border: 0px solid #ffff…" at bounding box center [755, 372] width 713 height 558
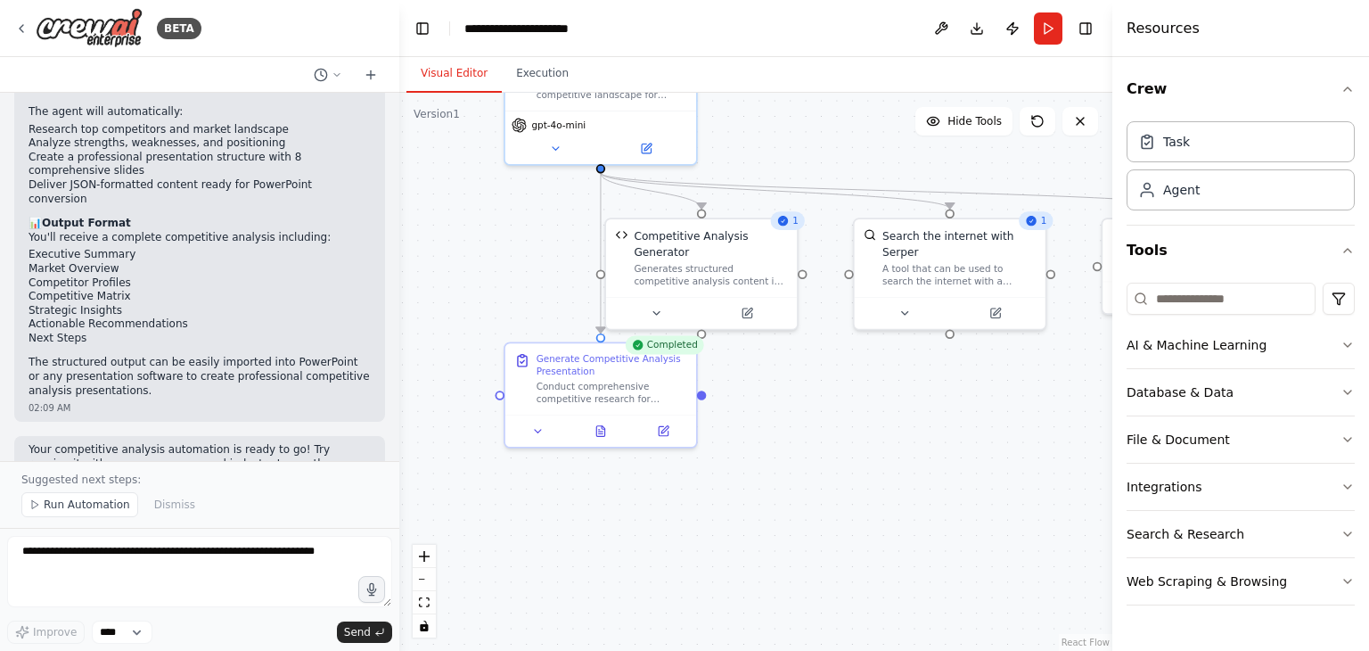
drag, startPoint x: 639, startPoint y: 462, endPoint x: 972, endPoint y: 417, distance: 335.5
click at [972, 417] on div ".deletable-edge-delete-btn { width: 20px; height: 20px; border: 0px solid #ffff…" at bounding box center [755, 372] width 713 height 558
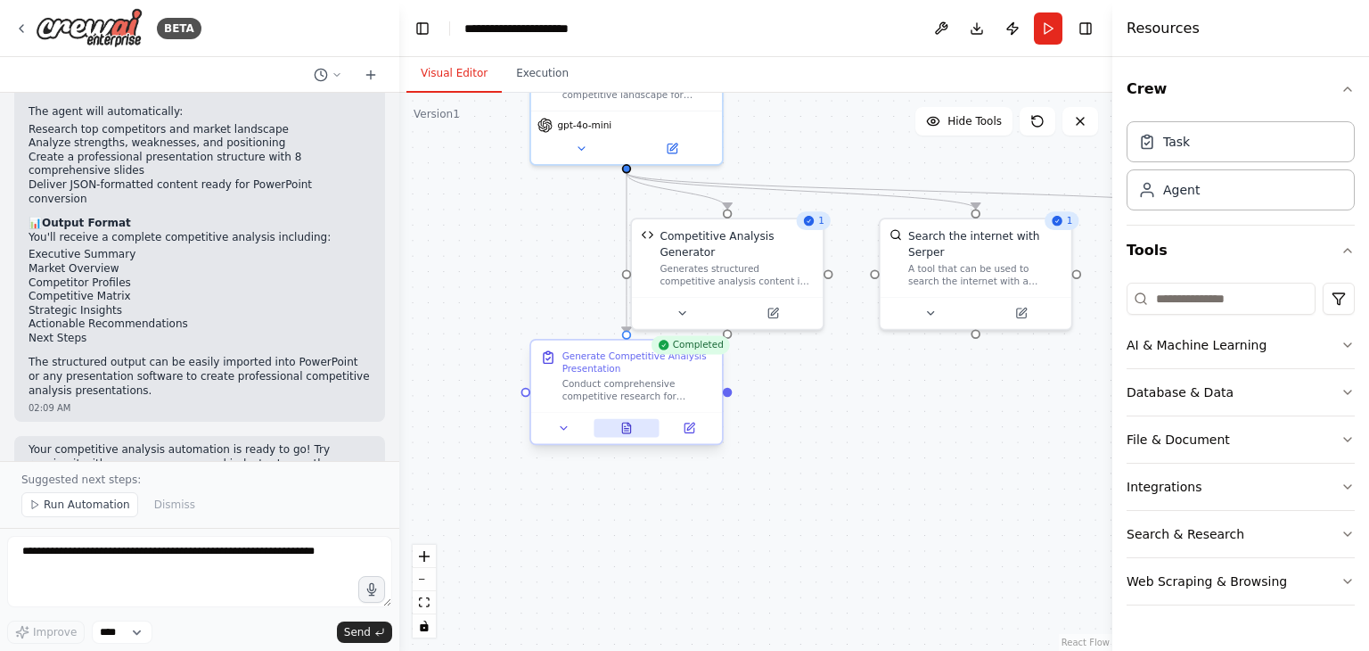
click at [628, 429] on icon at bounding box center [626, 428] width 8 height 11
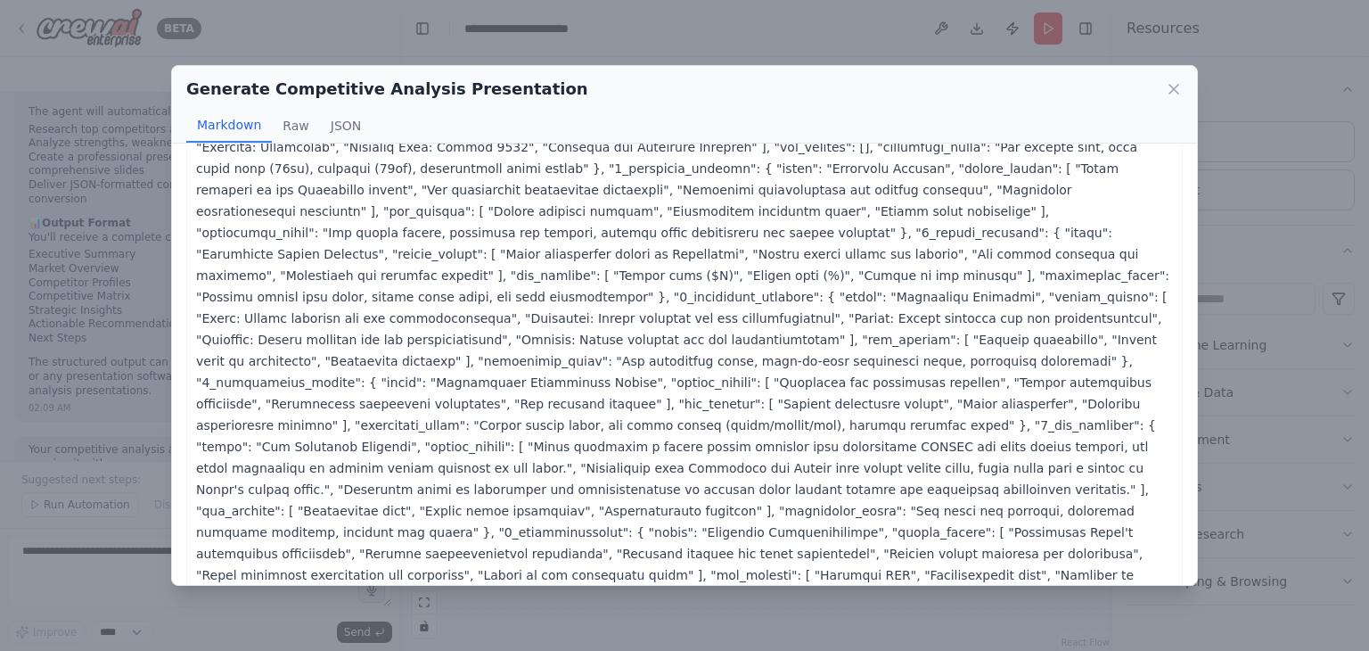
scroll to position [52, 0]
click at [292, 124] on button "Raw" at bounding box center [295, 126] width 47 height 34
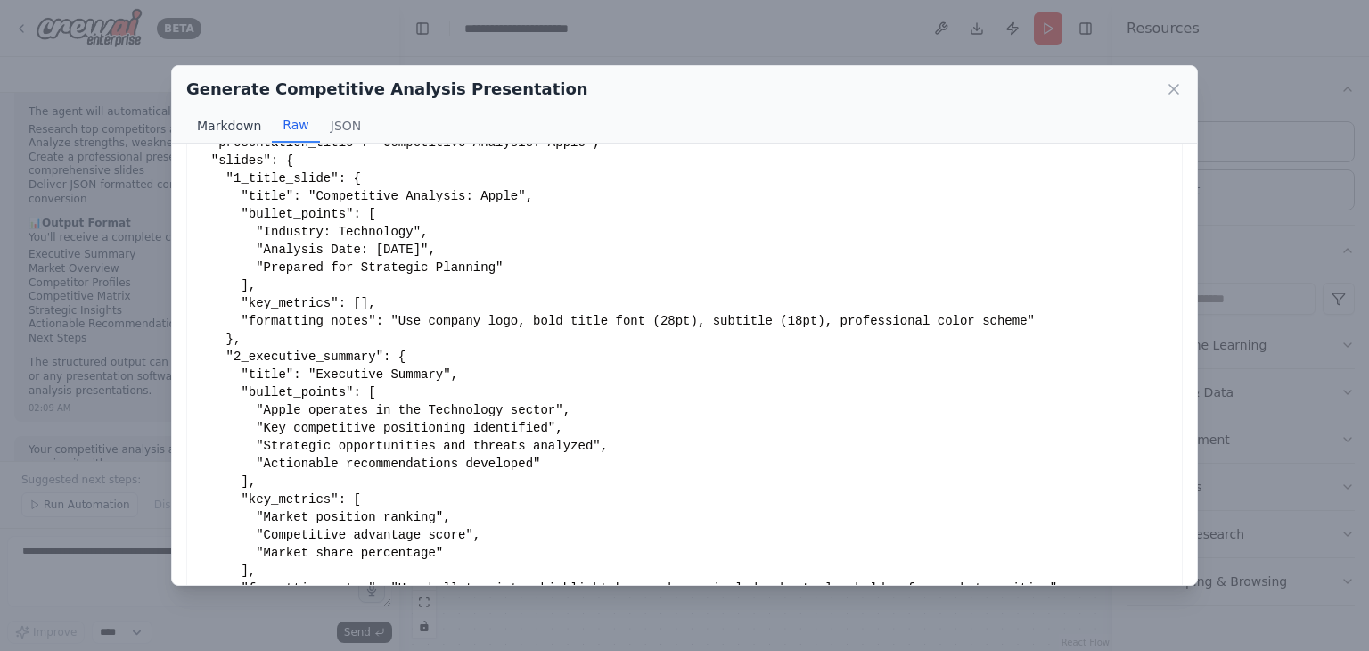
click at [238, 119] on button "Markdown" at bounding box center [229, 126] width 86 height 34
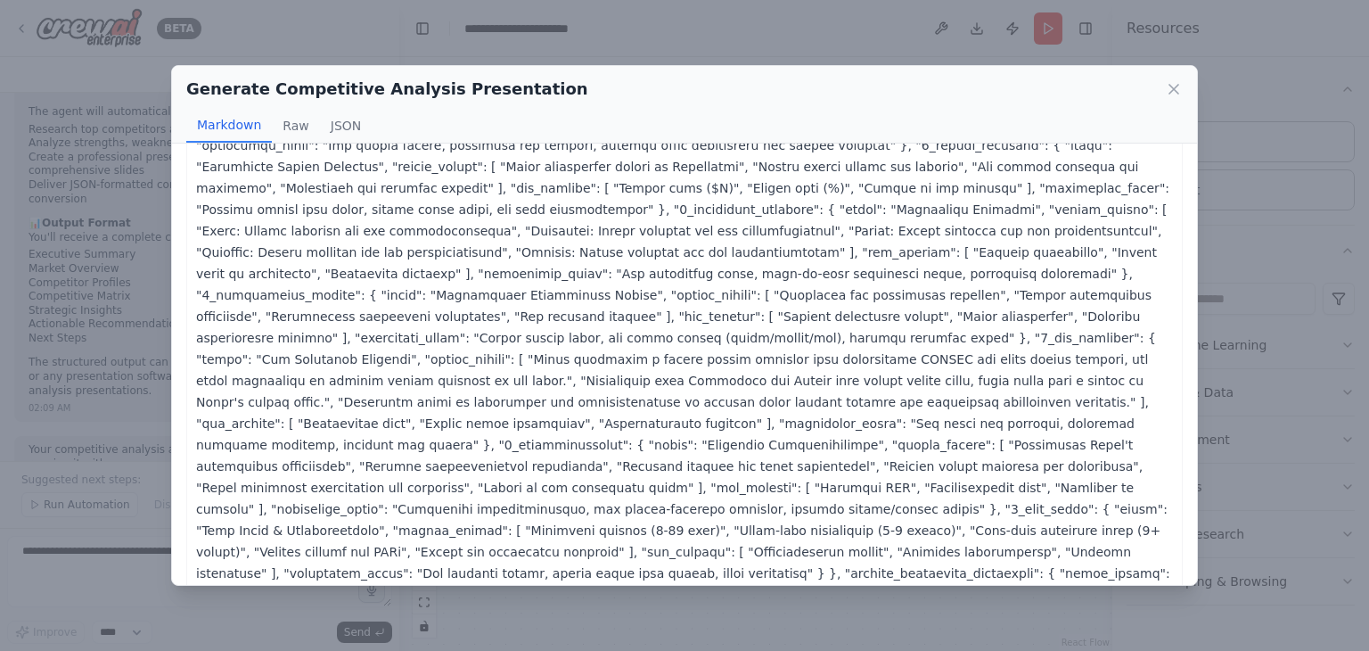
scroll to position [0, 0]
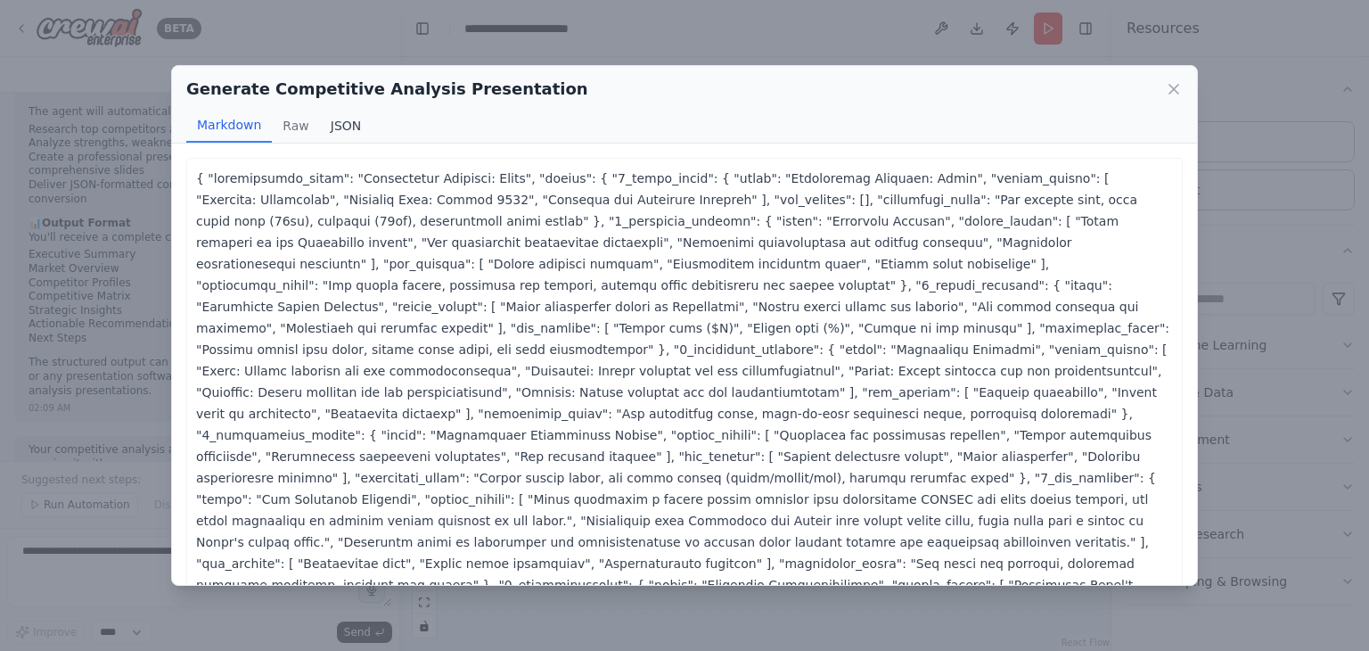
click at [349, 127] on button "JSON" at bounding box center [346, 126] width 53 height 34
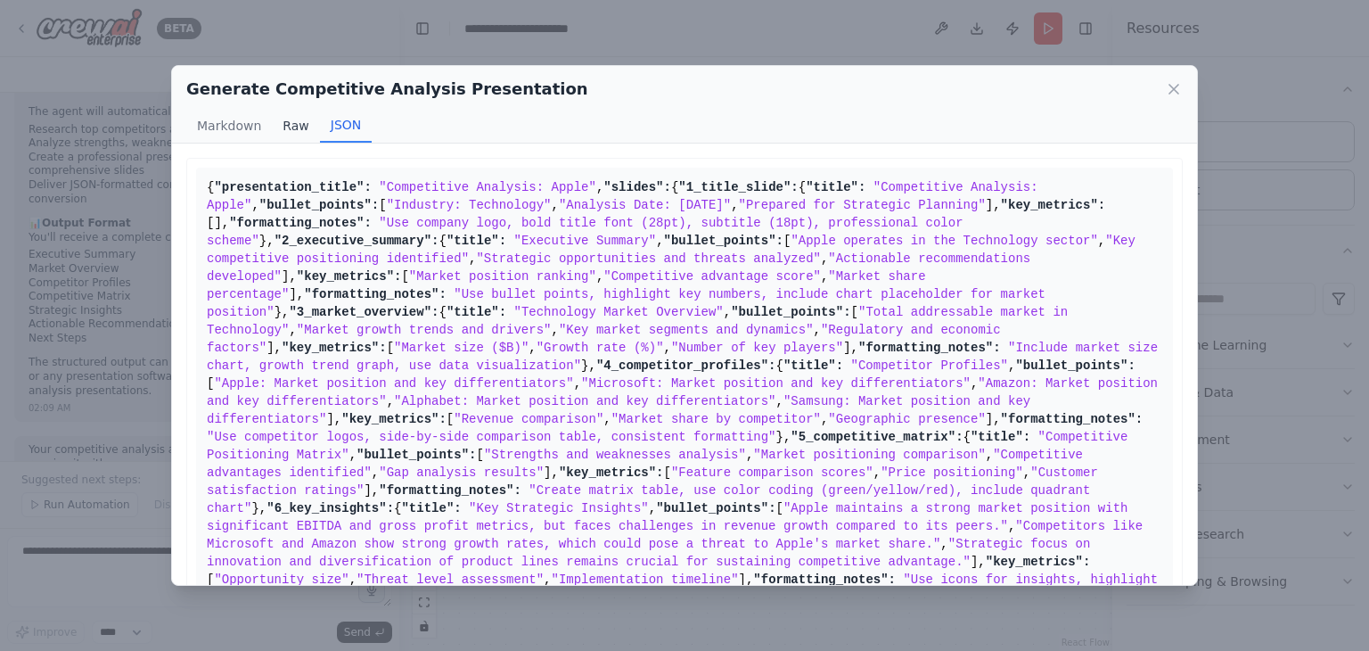
click at [294, 124] on button "Raw" at bounding box center [295, 126] width 47 height 34
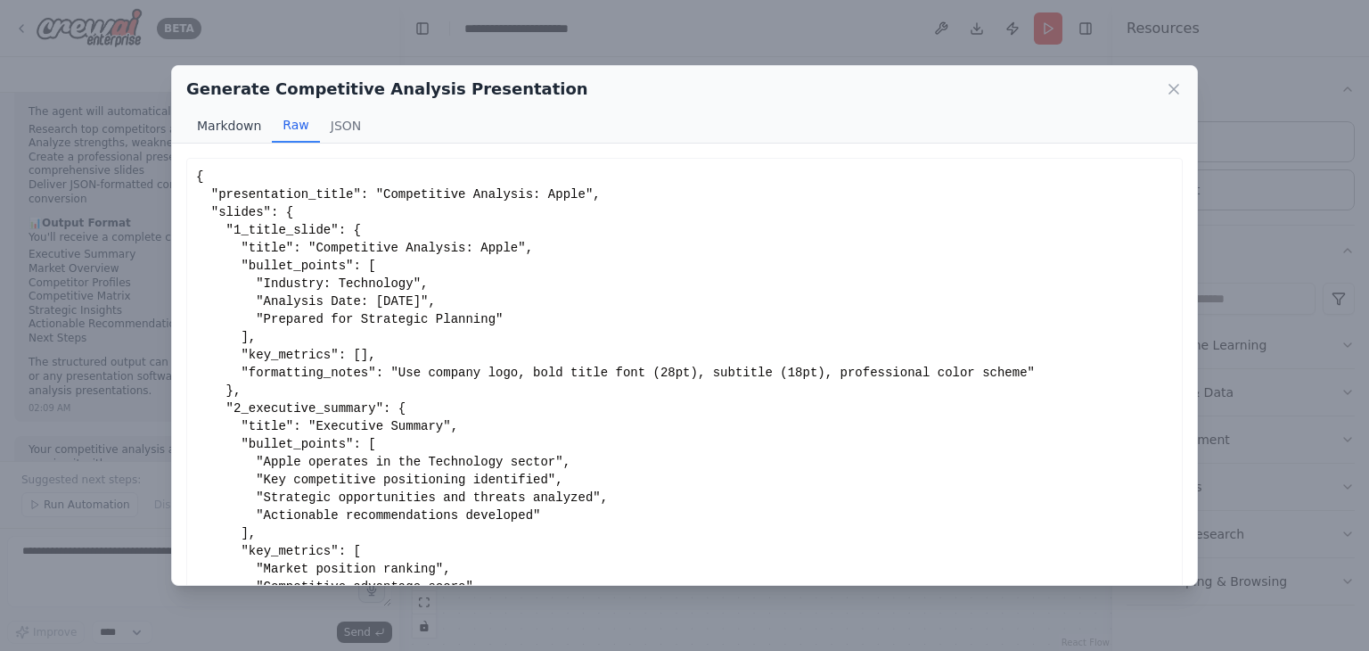
click at [214, 116] on button "Markdown" at bounding box center [229, 126] width 86 height 34
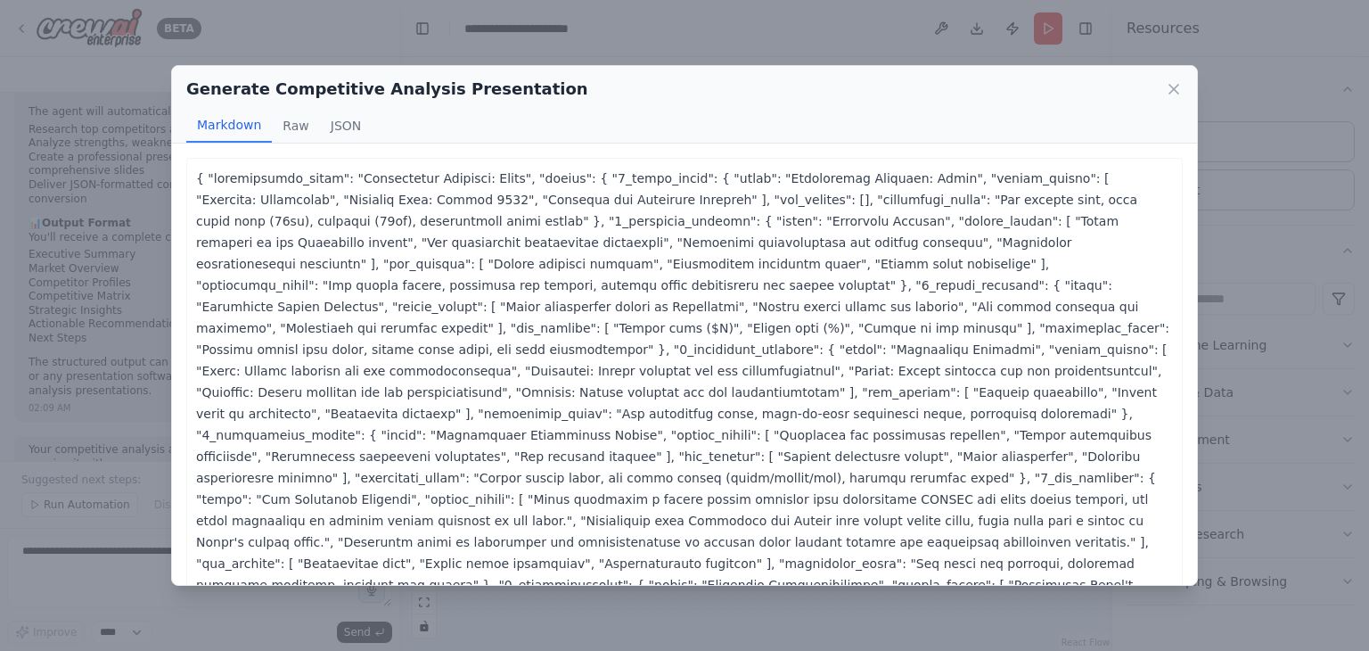
scroll to position [140, 0]
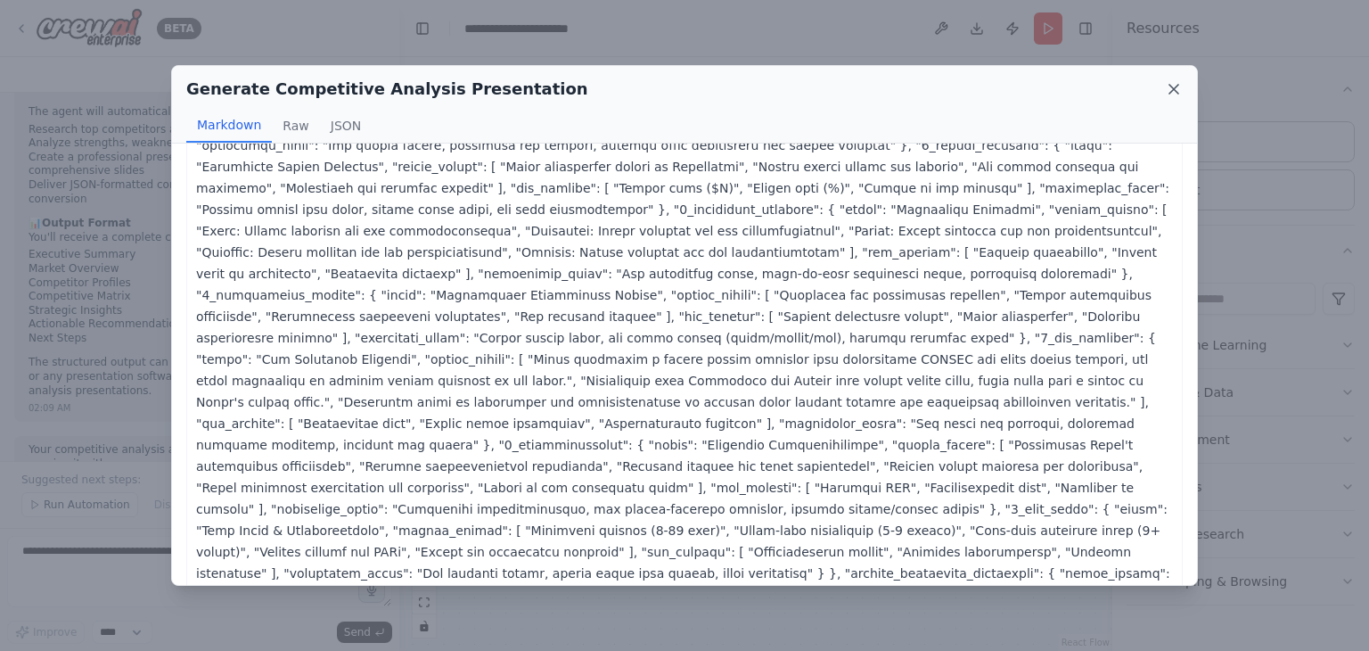
click at [1175, 90] on icon at bounding box center [1174, 89] width 9 height 9
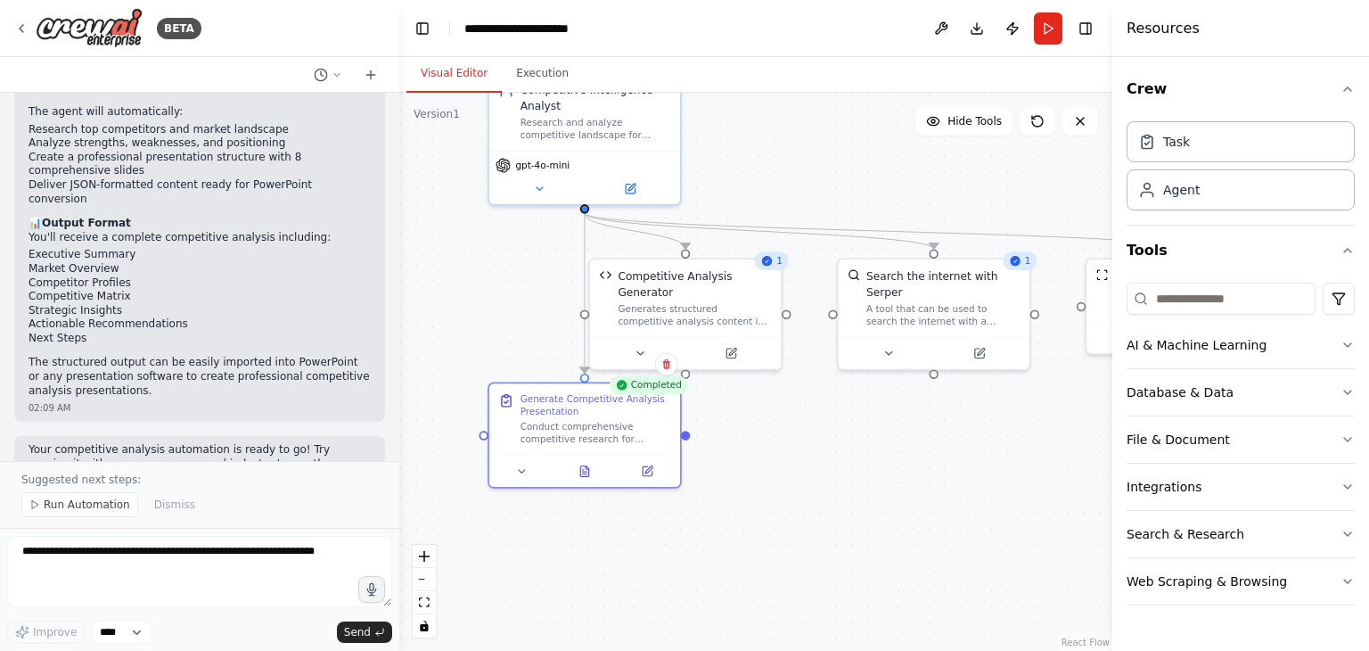
drag, startPoint x: 809, startPoint y: 428, endPoint x: 768, endPoint y: 468, distance: 58.0
click at [768, 468] on div ".deletable-edge-delete-btn { width: 20px; height: 20px; border: 0px solid #ffff…" at bounding box center [755, 372] width 713 height 558
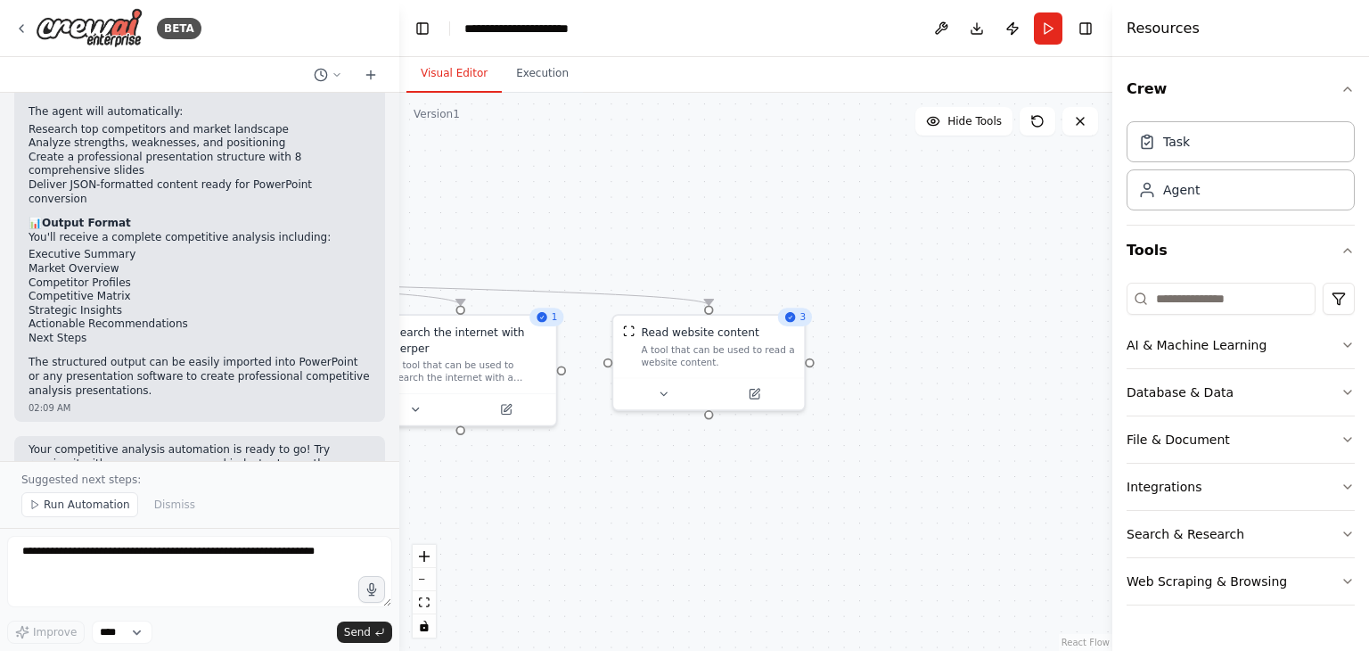
drag, startPoint x: 931, startPoint y: 431, endPoint x: 457, endPoint y: 487, distance: 476.7
click at [457, 487] on div ".deletable-edge-delete-btn { width: 20px; height: 20px; border: 0px solid #ffff…" at bounding box center [755, 372] width 713 height 558
click at [673, 392] on button at bounding box center [663, 391] width 87 height 19
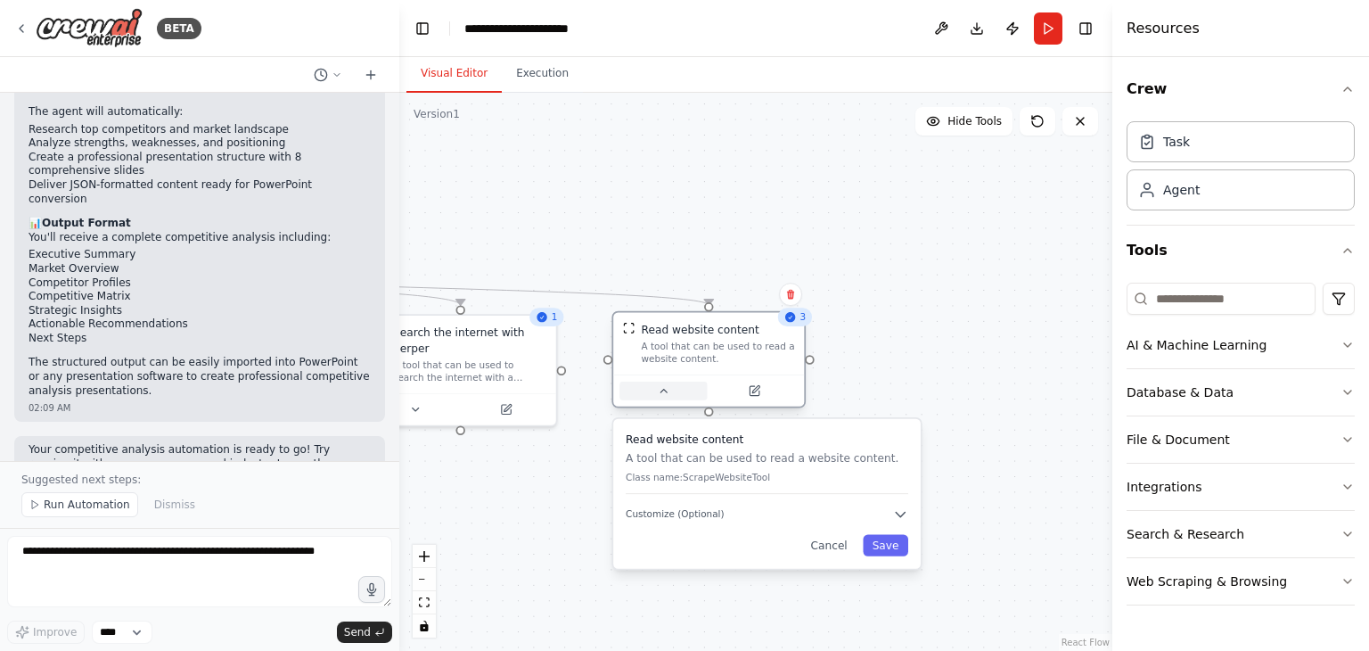
click at [673, 392] on button at bounding box center [663, 391] width 87 height 19
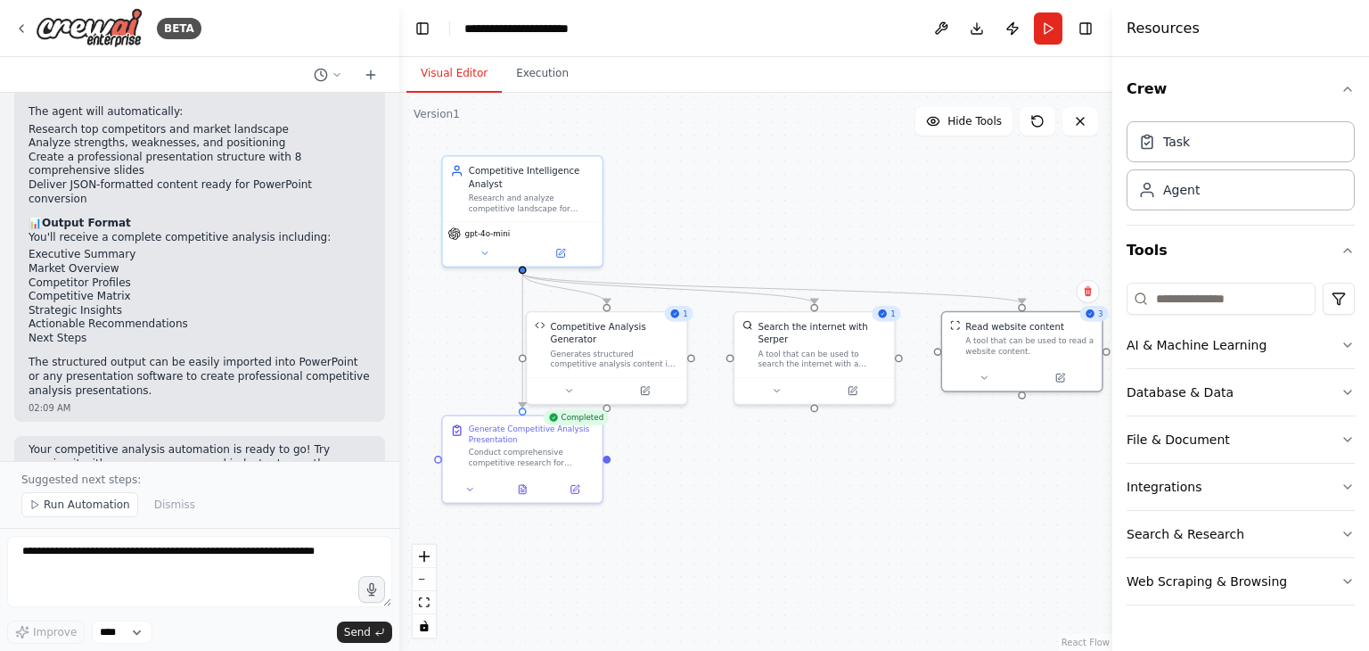
drag, startPoint x: 570, startPoint y: 497, endPoint x: 906, endPoint y: 464, distance: 337.7
click at [906, 464] on div ".deletable-edge-delete-btn { width: 20px; height: 20px; border: 0px solid #ffff…" at bounding box center [755, 372] width 713 height 558
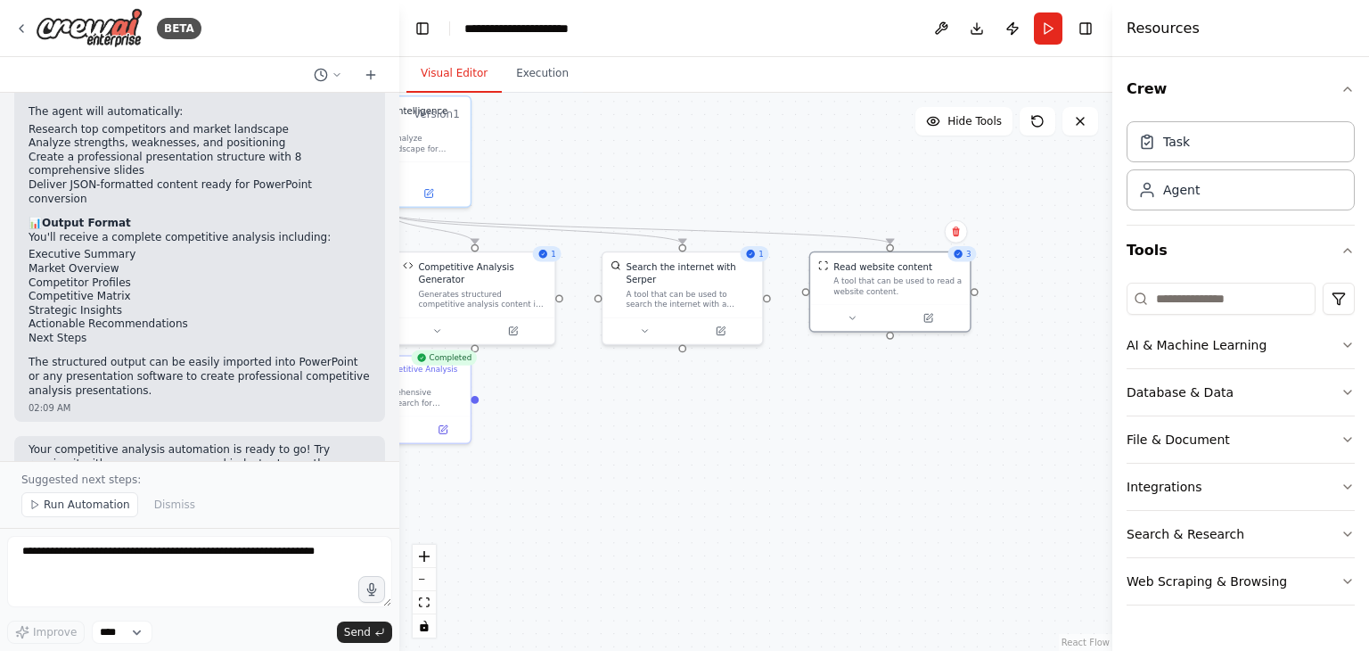
drag, startPoint x: 924, startPoint y: 144, endPoint x: 791, endPoint y: 86, distance: 144.6
click at [791, 86] on div "Visual Editor Execution Version 1 Hide Tools .deletable-edge-delete-btn { width…" at bounding box center [755, 354] width 713 height 594
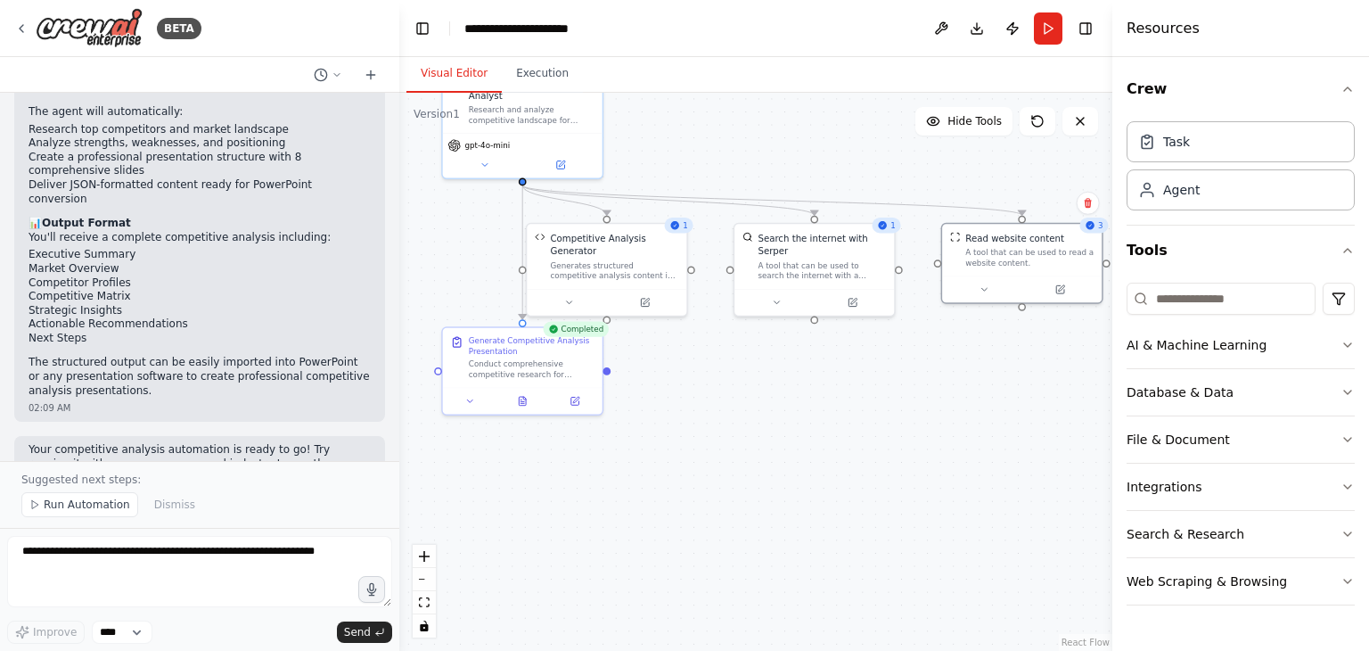
drag, startPoint x: 698, startPoint y: 464, endPoint x: 845, endPoint y: 429, distance: 151.4
click at [845, 429] on div ".deletable-edge-delete-btn { width: 20px; height: 20px; border: 0px solid #ffff…" at bounding box center [755, 372] width 713 height 558
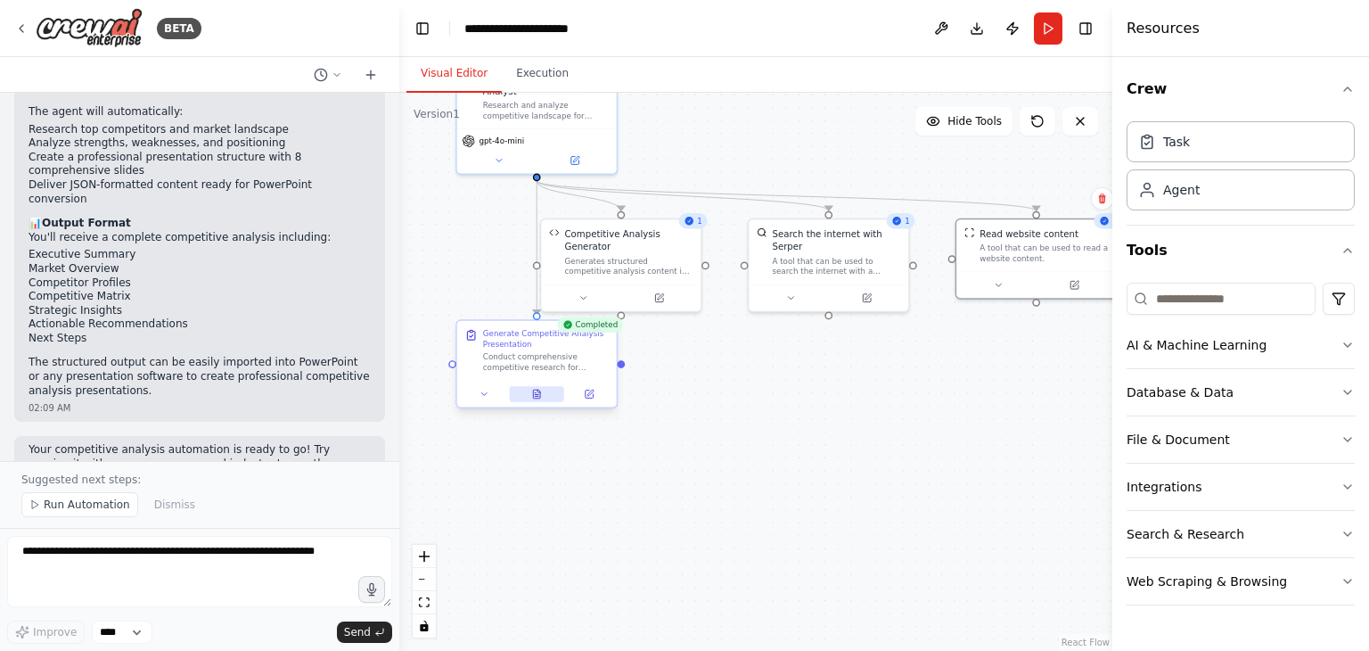
click at [540, 396] on icon at bounding box center [536, 394] width 7 height 9
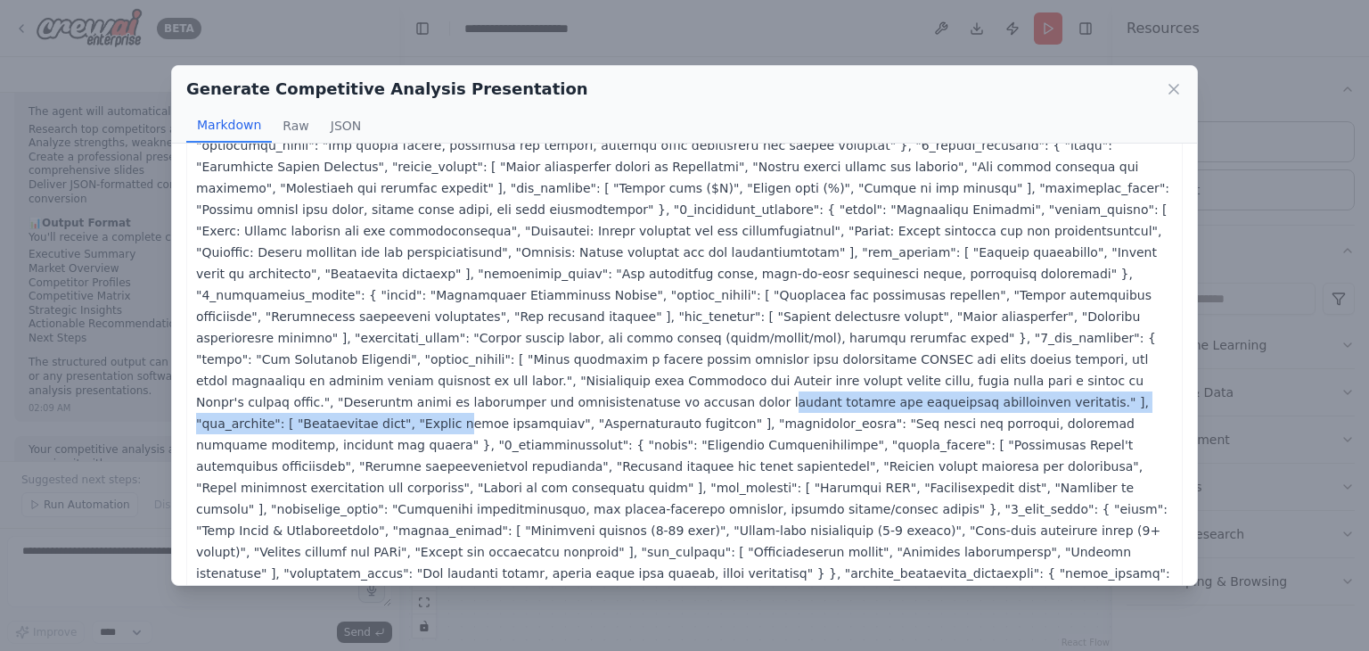
drag, startPoint x: 749, startPoint y: 350, endPoint x: 202, endPoint y: 362, distance: 546.6
click at [202, 362] on p at bounding box center [684, 338] width 977 height 620
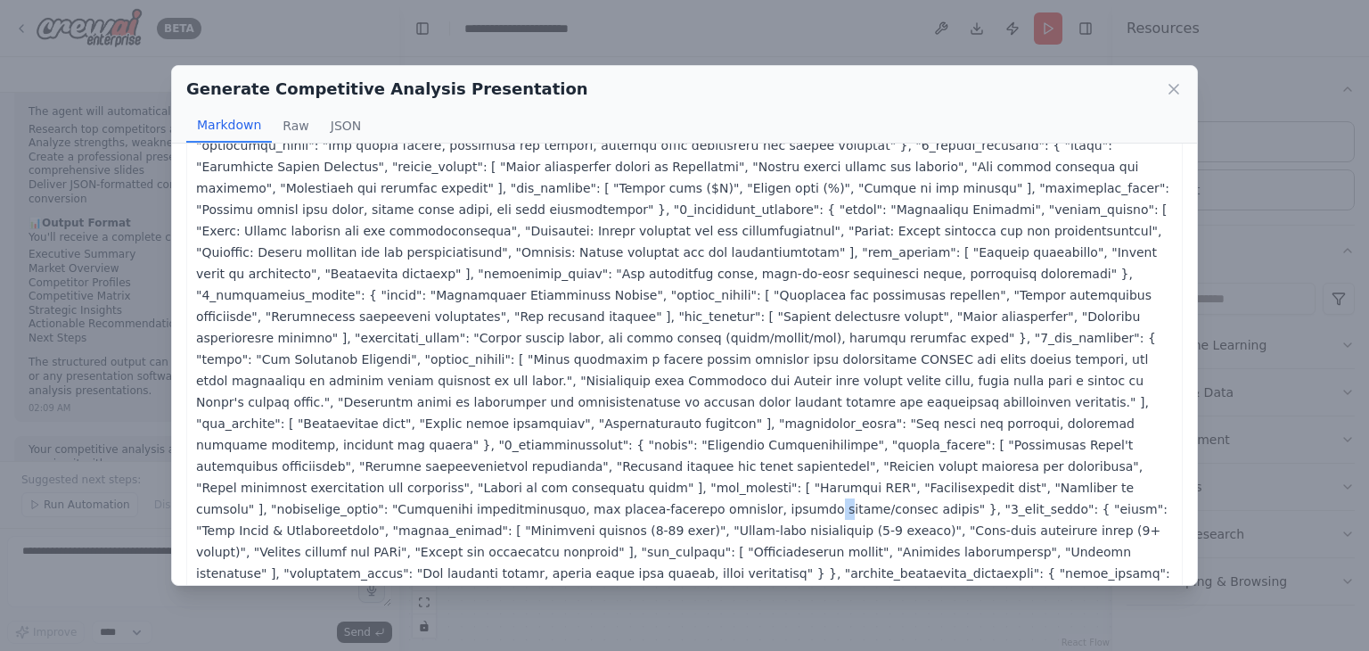
click at [407, 444] on p at bounding box center [684, 338] width 977 height 620
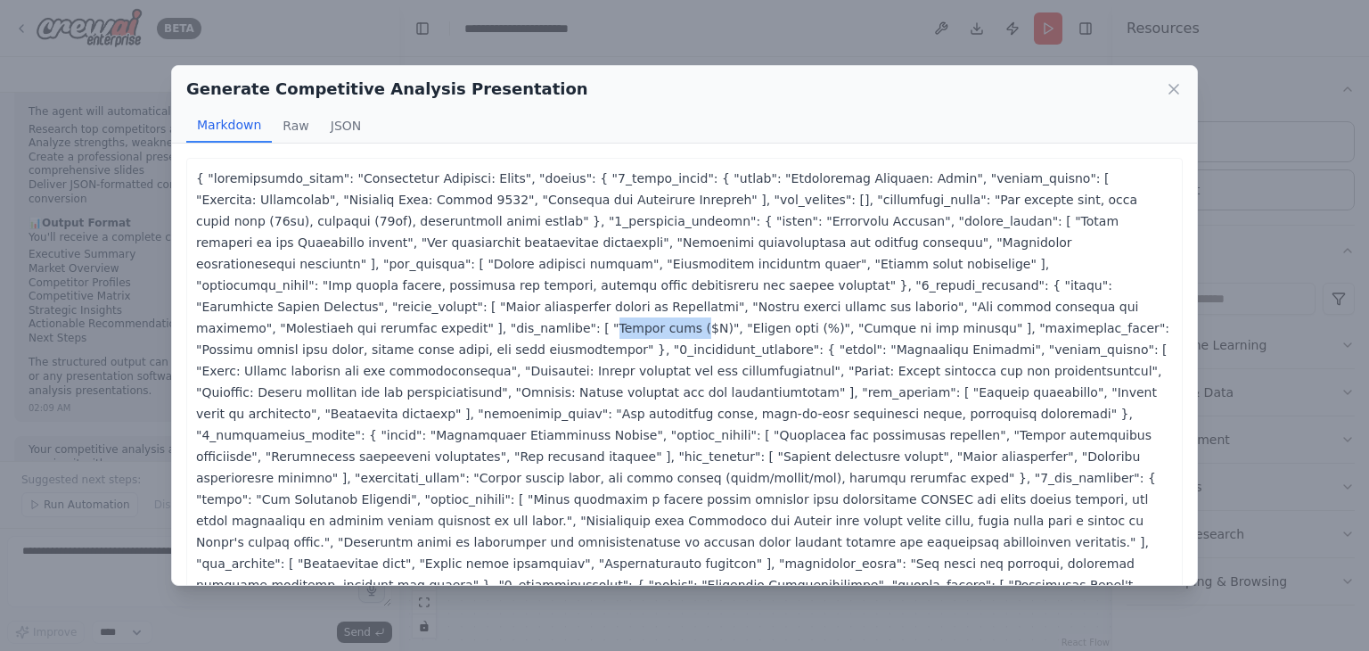
drag, startPoint x: 345, startPoint y: 305, endPoint x: 411, endPoint y: 308, distance: 66.0
click at [411, 308] on p at bounding box center [684, 478] width 977 height 620
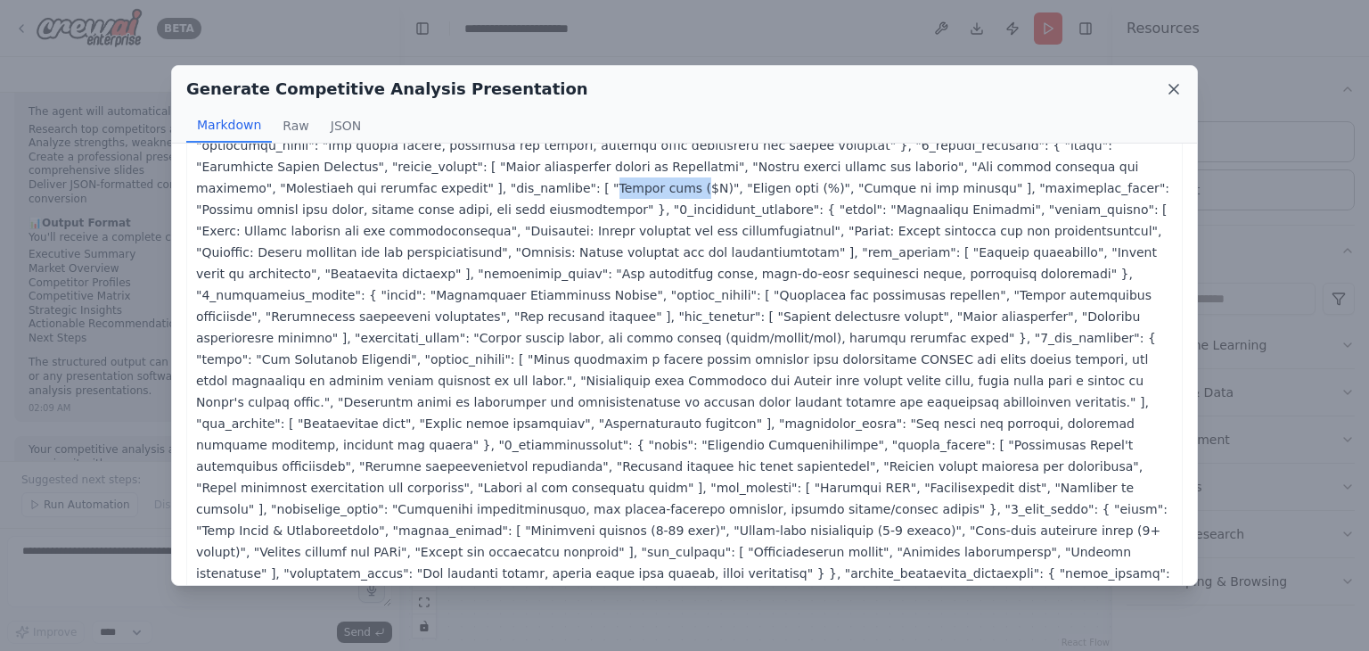
click at [1177, 88] on icon at bounding box center [1174, 89] width 18 height 18
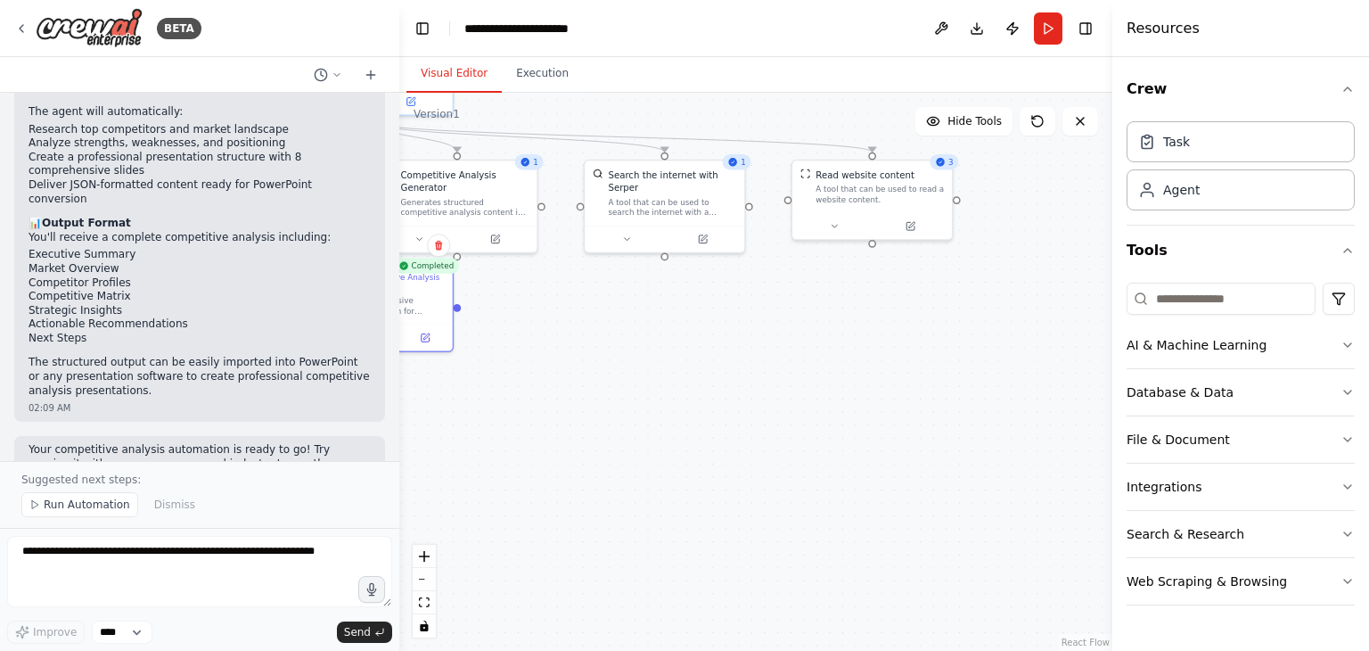
drag, startPoint x: 742, startPoint y: 518, endPoint x: 510, endPoint y: 431, distance: 247.7
click at [510, 431] on div ".deletable-edge-delete-btn { width: 20px; height: 20px; border: 0px solid #ffff…" at bounding box center [755, 372] width 713 height 558
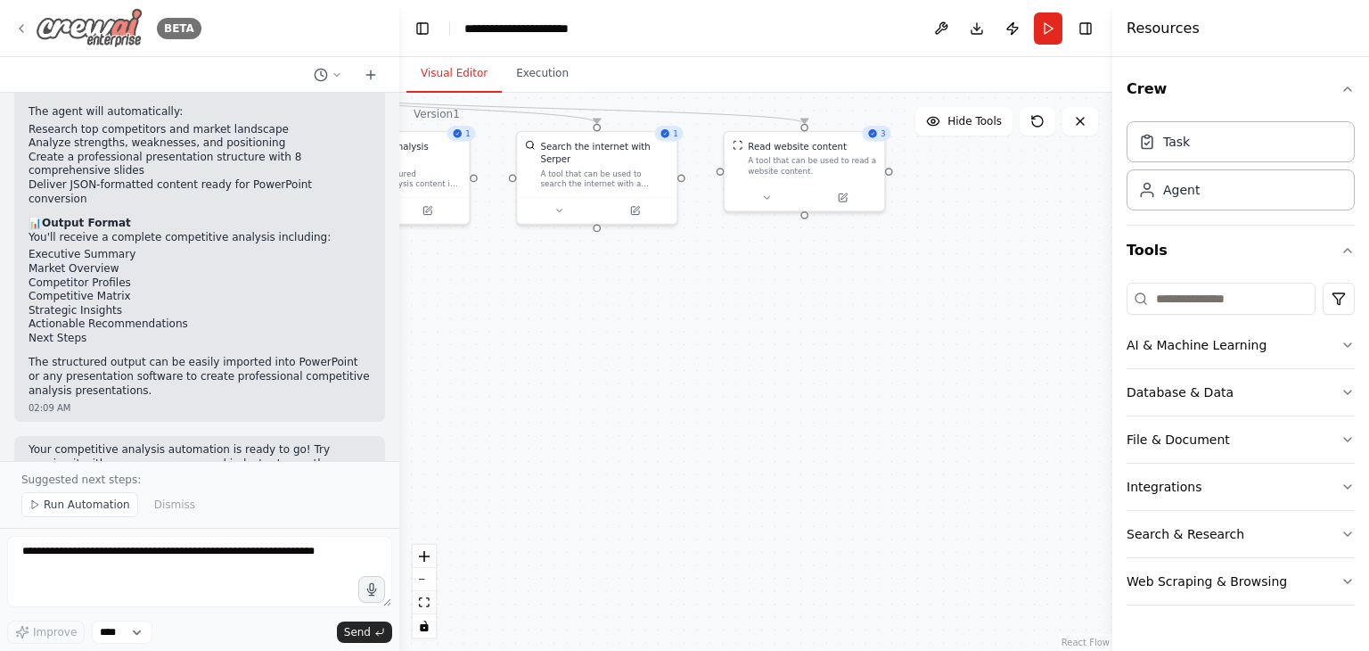
click at [94, 8] on img at bounding box center [89, 28] width 107 height 40
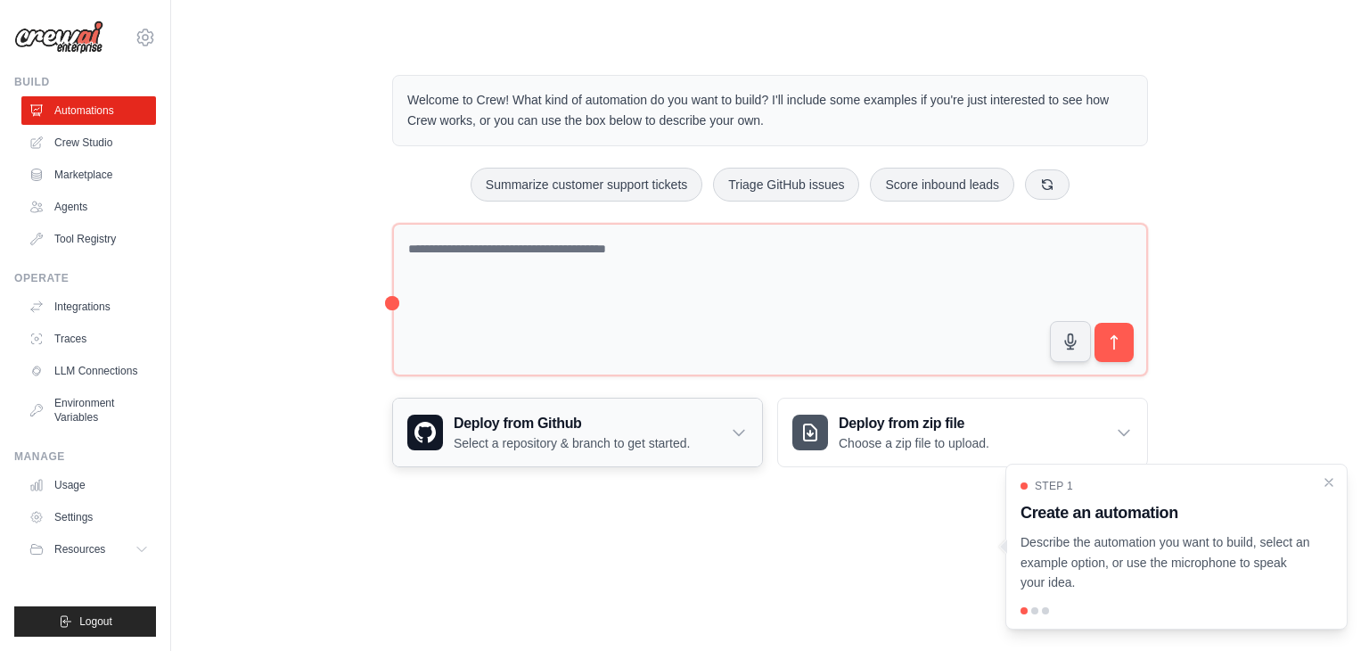
click at [644, 434] on p "Select a repository & branch to get started." at bounding box center [572, 443] width 236 height 18
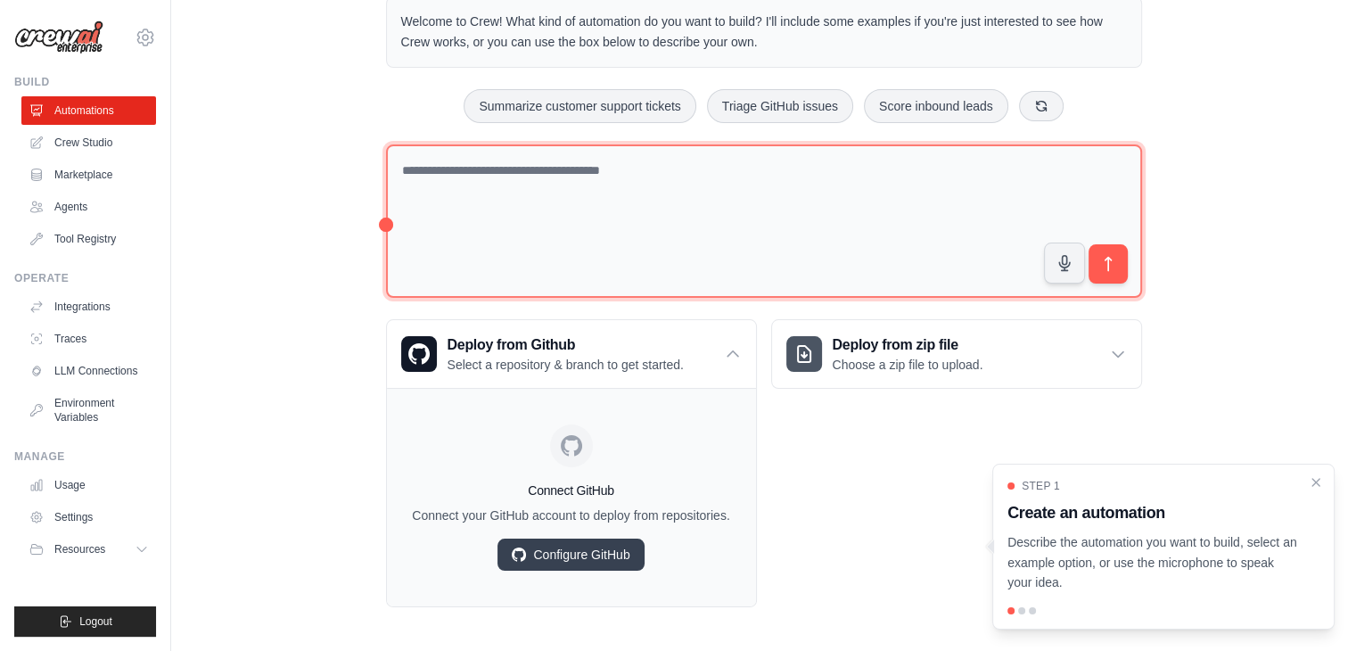
scroll to position [78, 0]
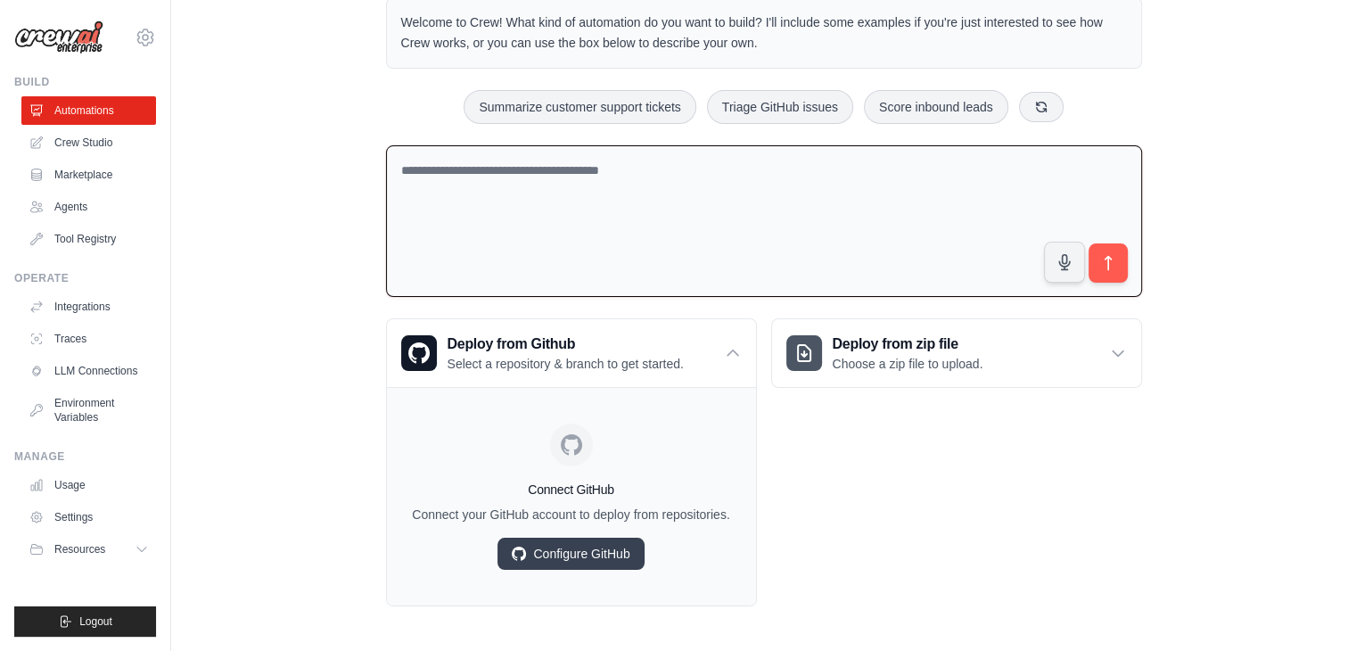
drag, startPoint x: 1127, startPoint y: 180, endPoint x: 806, endPoint y: 176, distance: 321.0
click at [806, 176] on textarea at bounding box center [764, 221] width 756 height 152
